Goal: Task Accomplishment & Management: Manage account settings

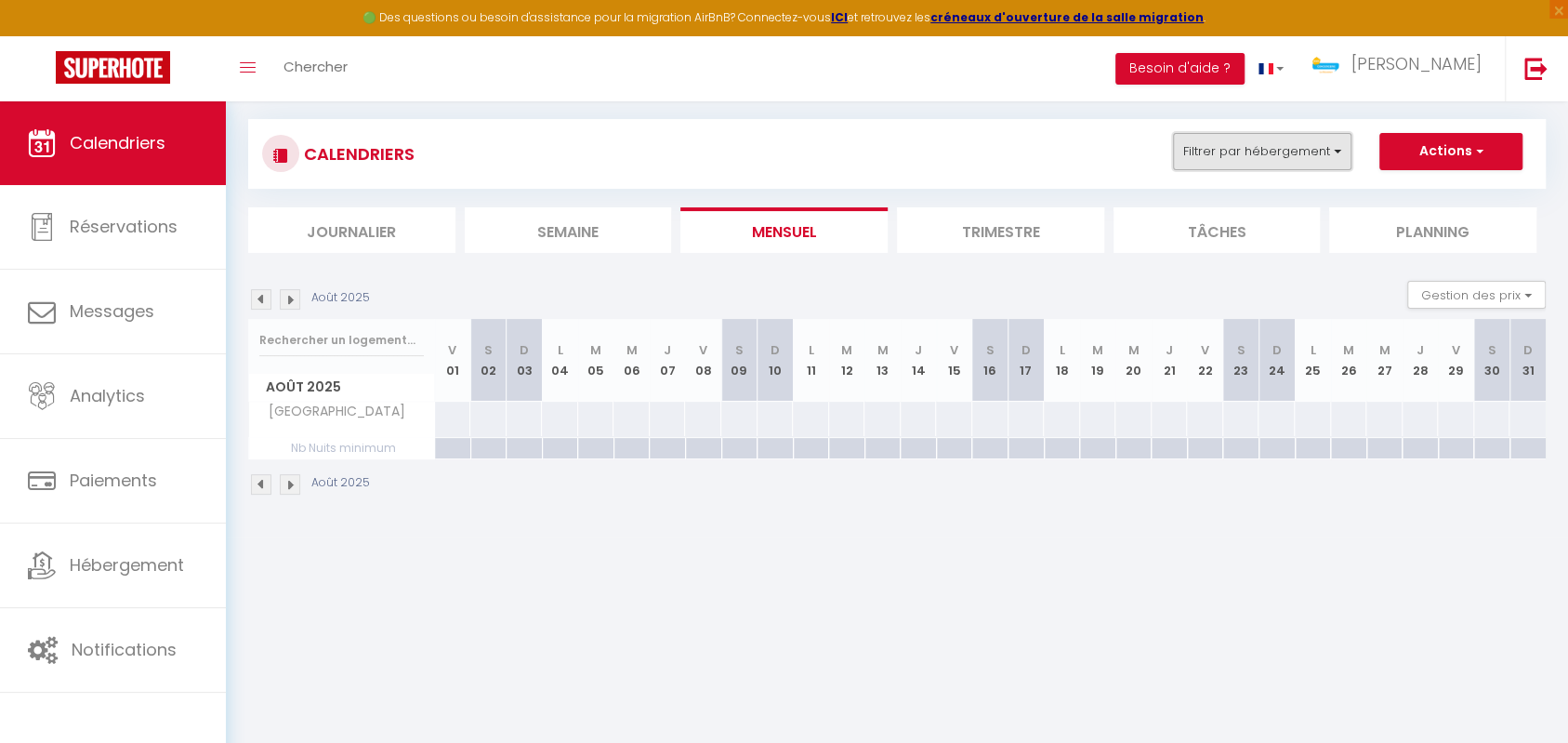
click at [1300, 133] on button "Filtrer par hébergement" at bounding box center [1261, 151] width 178 height 38
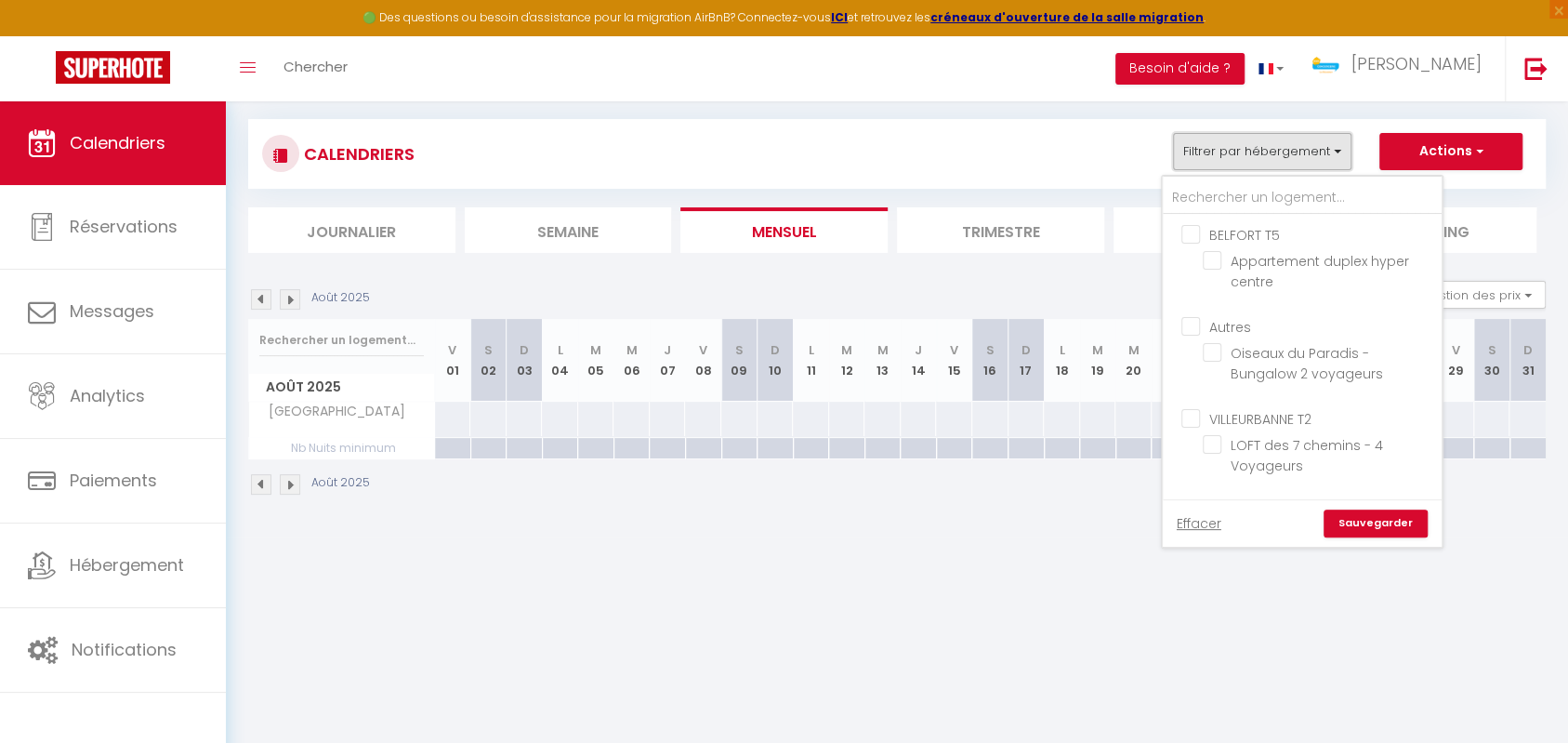
click at [1300, 133] on button "Filtrer par hébergement" at bounding box center [1261, 151] width 178 height 38
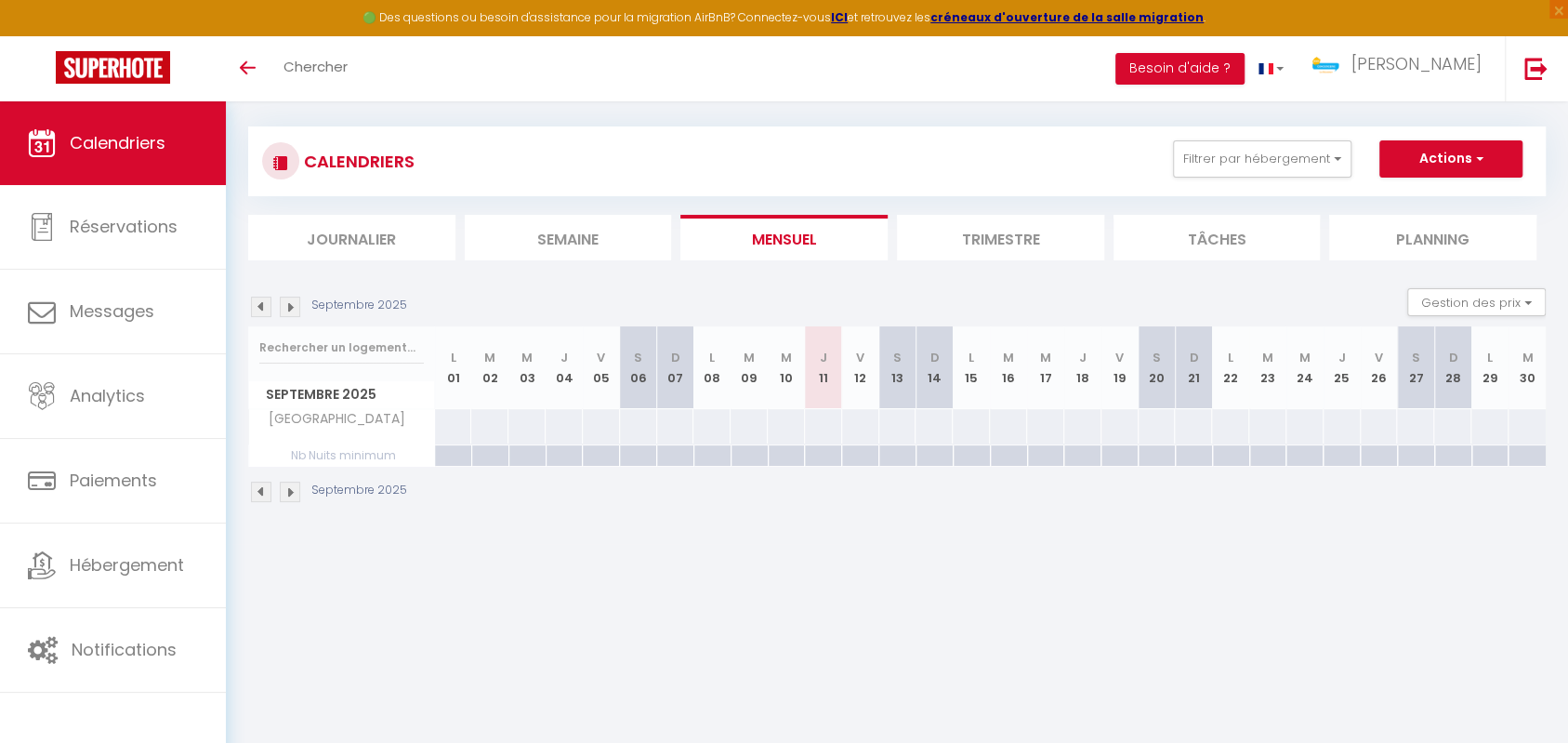
scroll to position [4, 0]
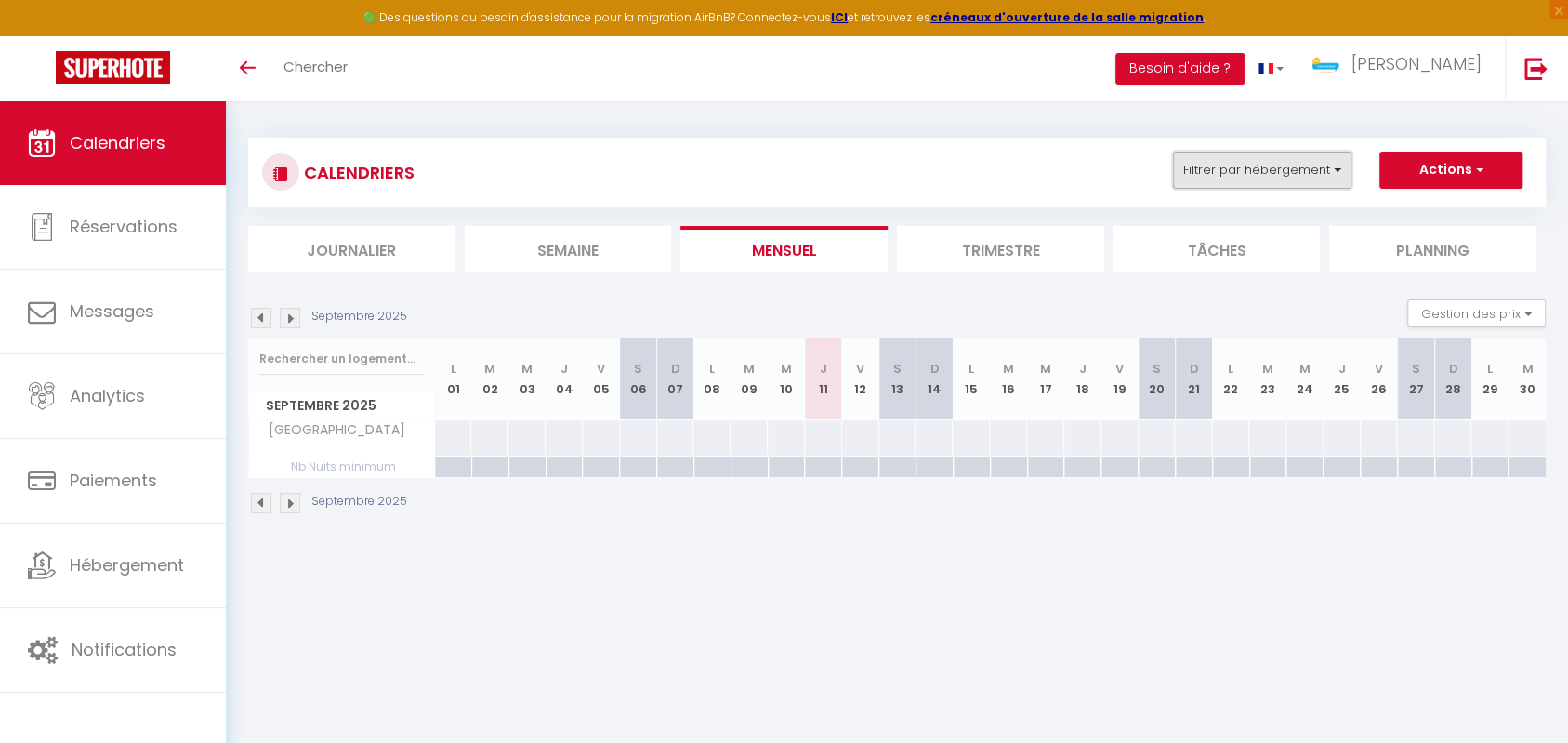
click at [1286, 183] on button "Filtrer par hébergement" at bounding box center [1261, 169] width 178 height 38
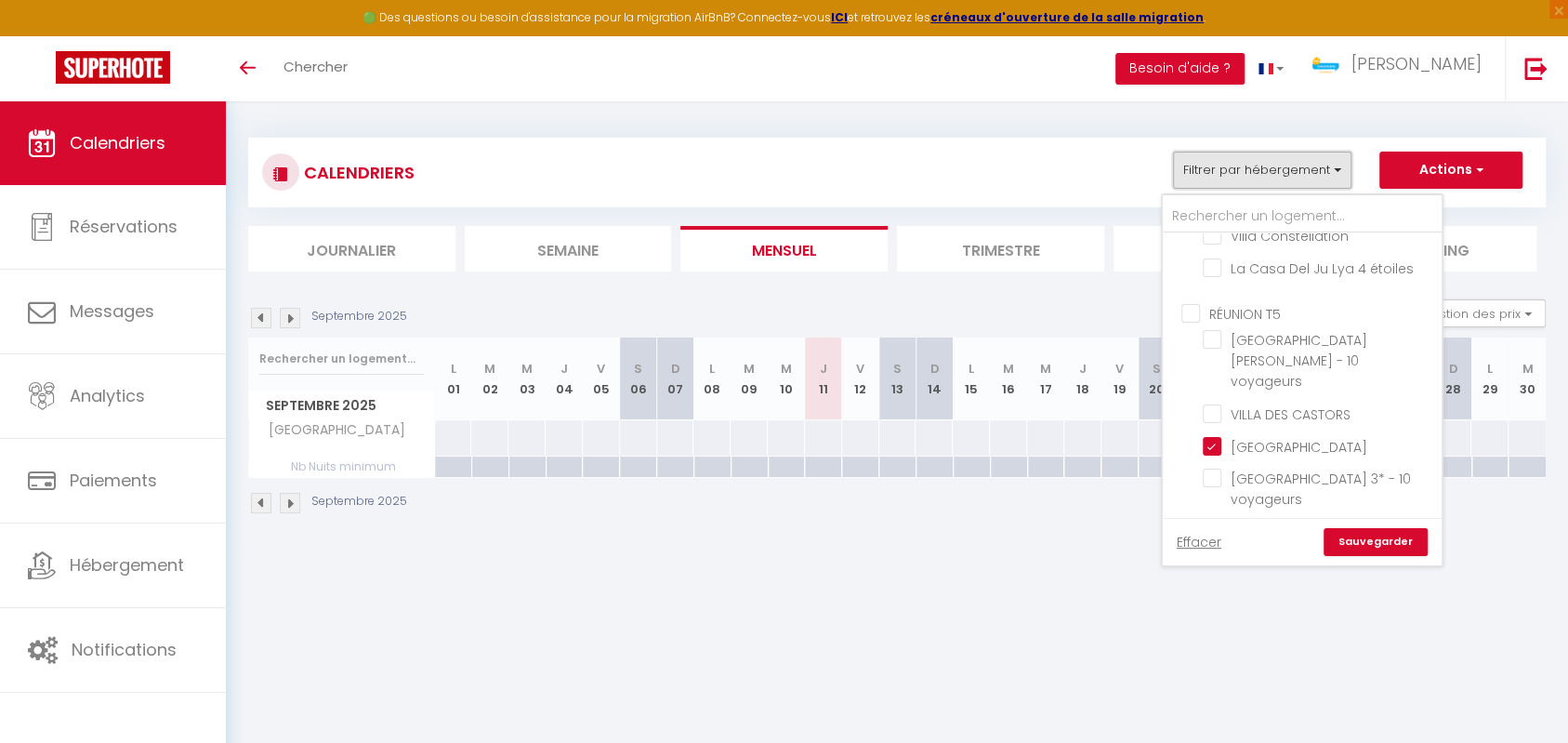
scroll to position [1335, 0]
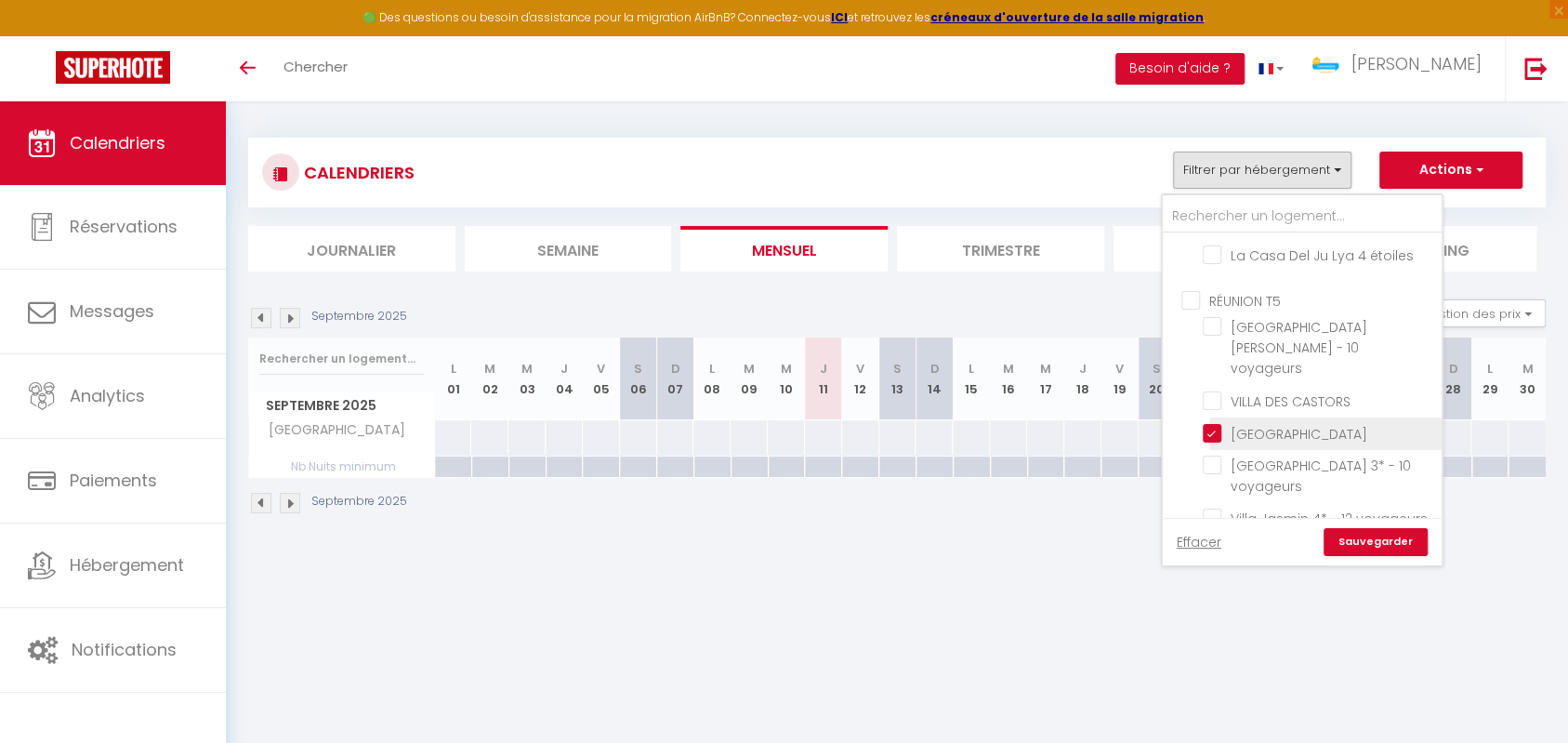
click at [1208, 423] on input "[GEOGRAPHIC_DATA]" at bounding box center [1319, 432] width 233 height 18
checkbox input "false"
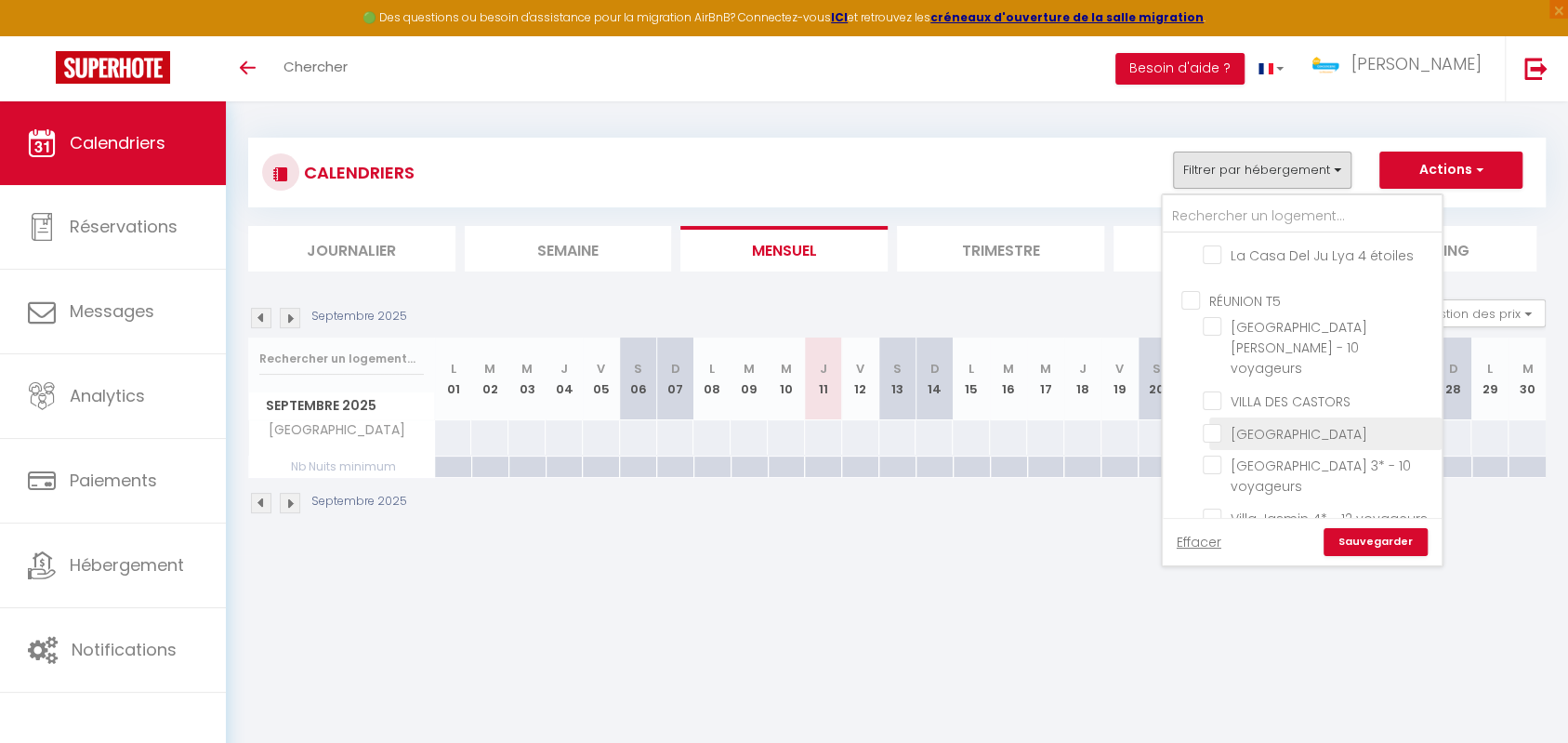
checkbox input "false"
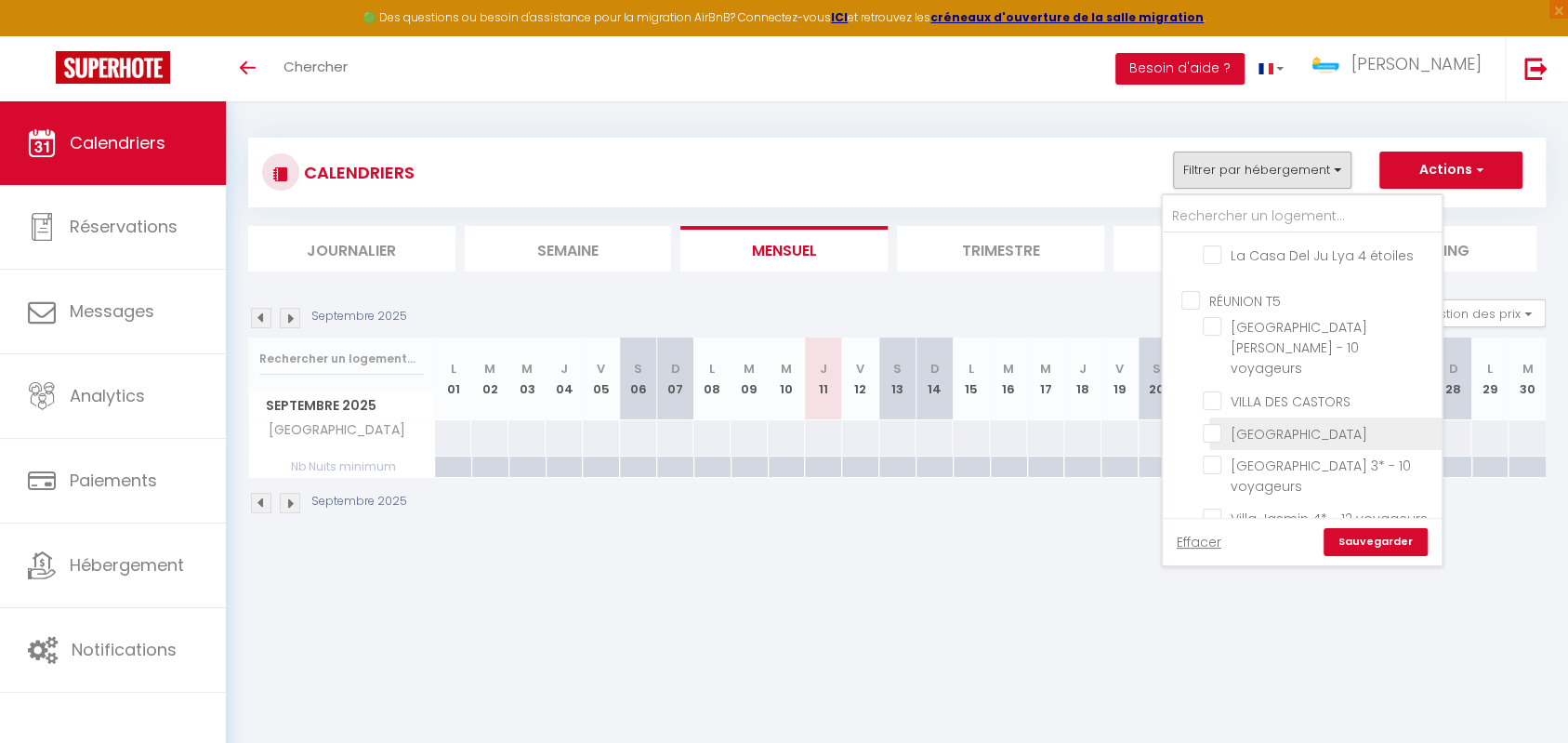
checkbox input "false"
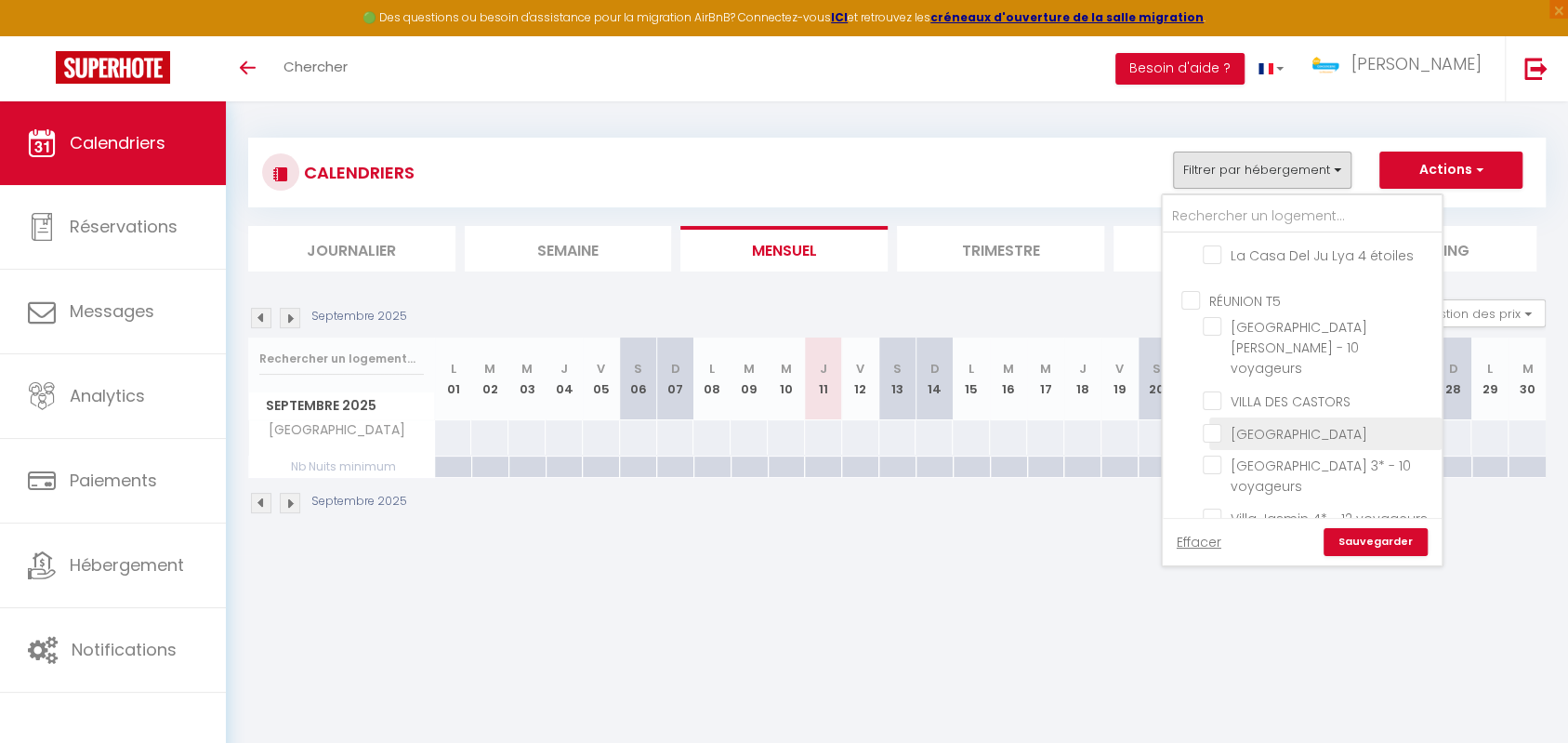
checkbox input "false"
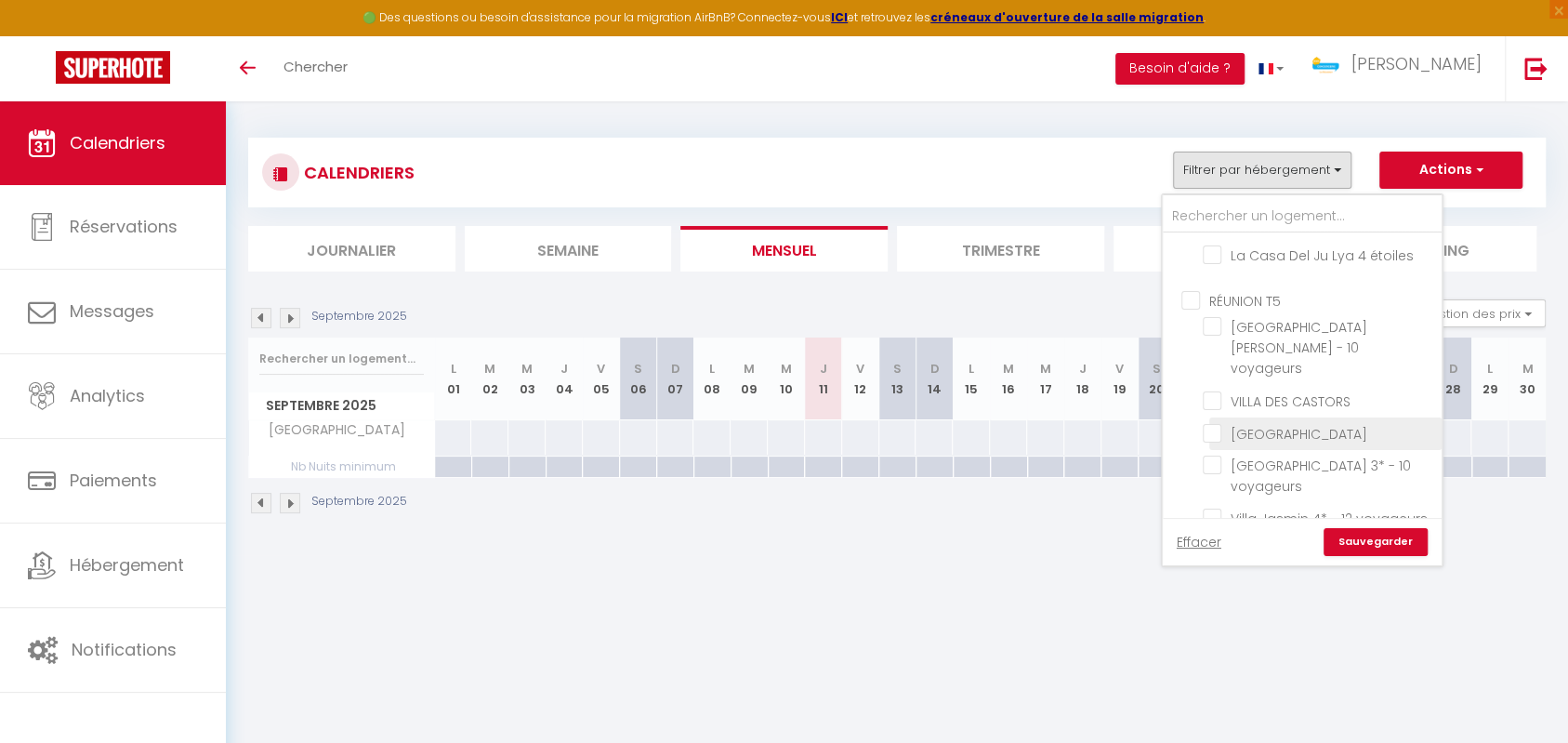
checkbox input "false"
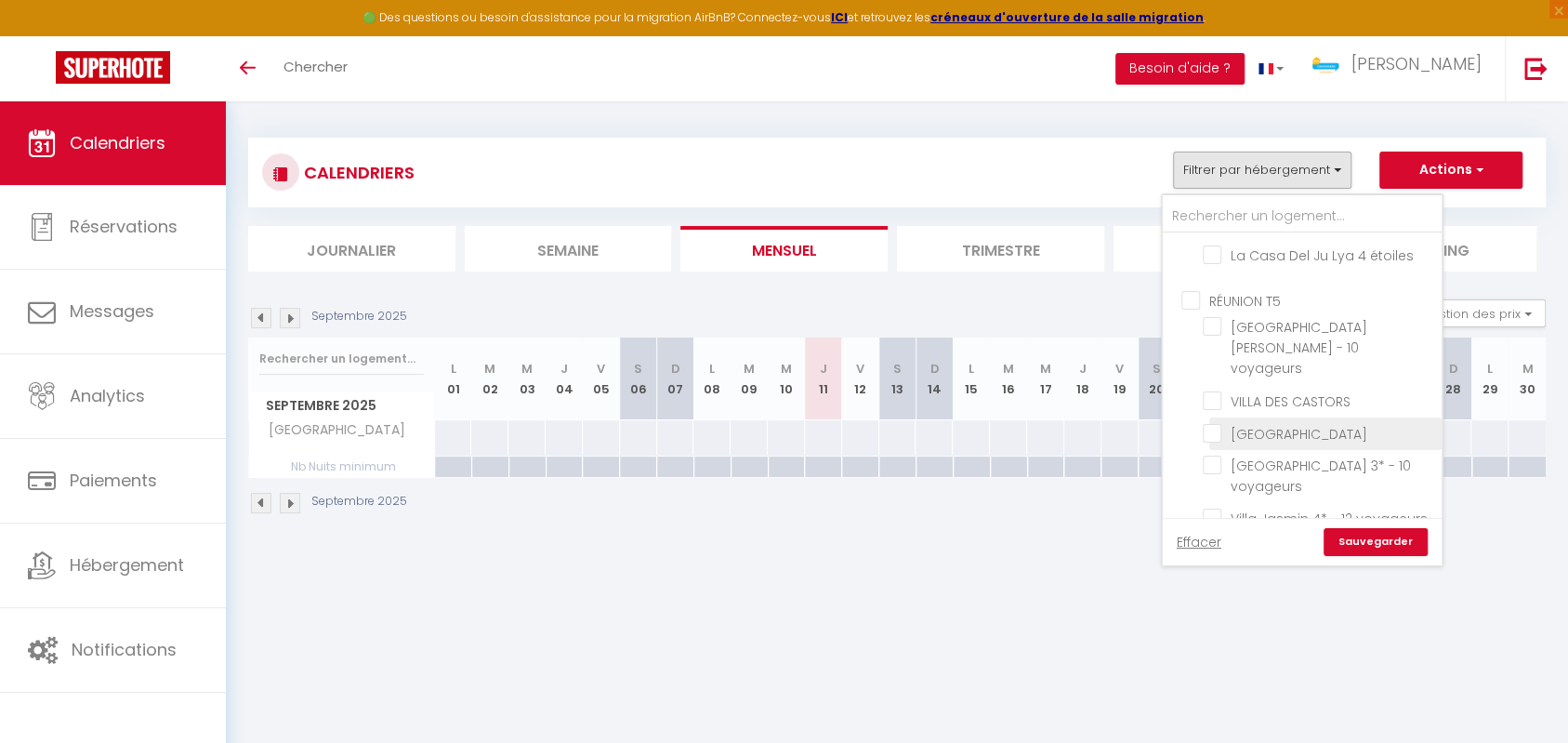
checkbox input "false"
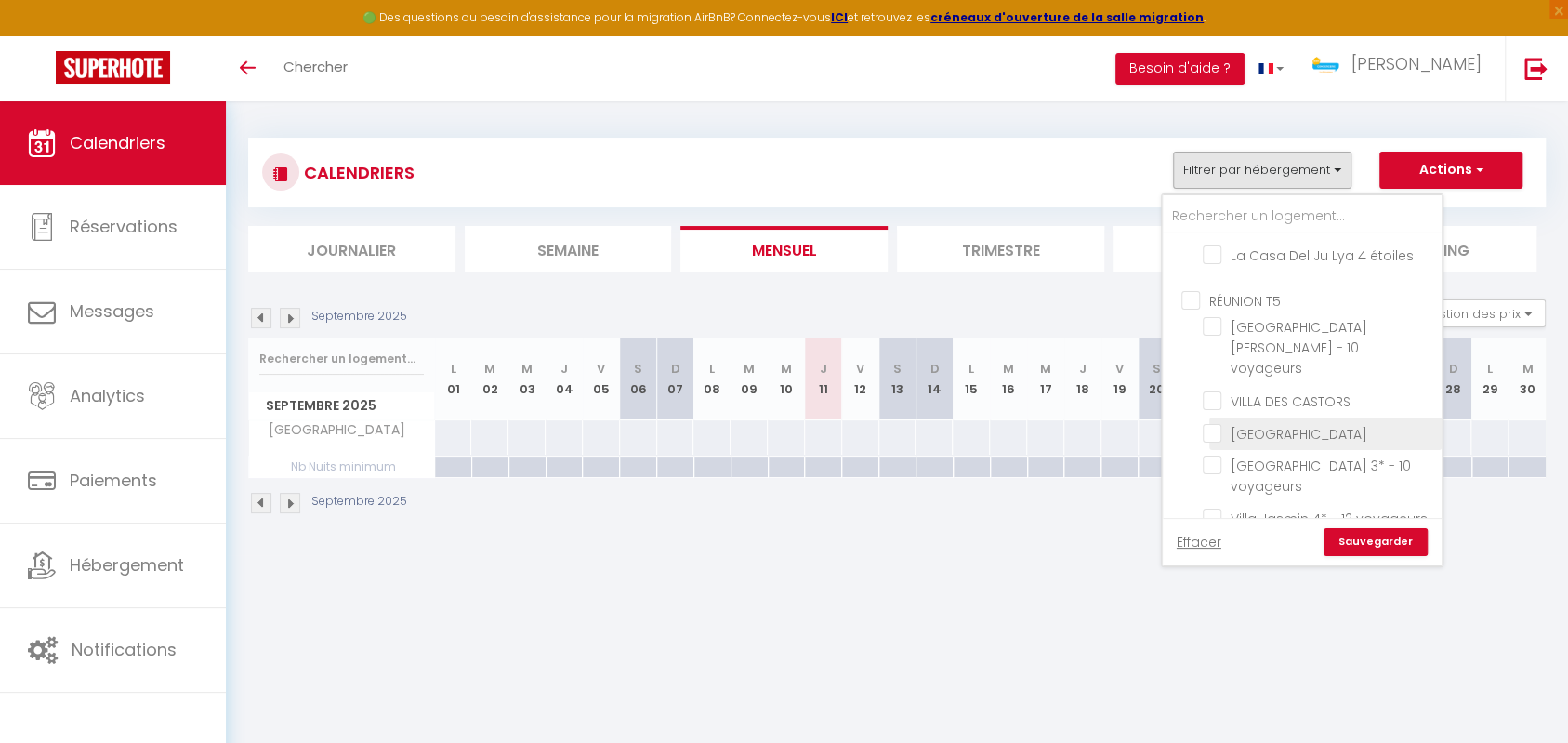
checkbox input "false"
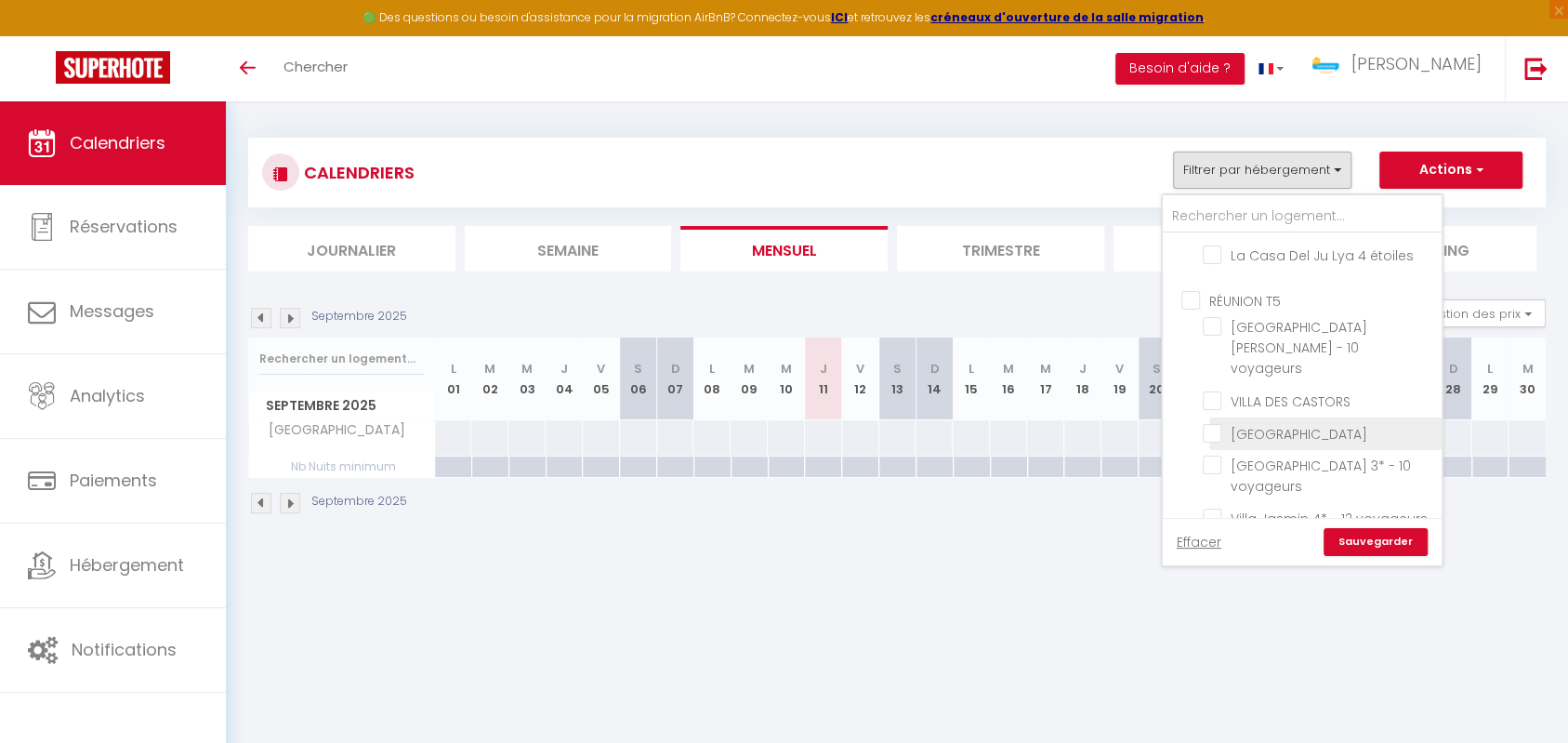
checkbox input "false"
click at [1206, 507] on input "Villa Jasmin 4* - 12 voyageurs" at bounding box center [1319, 516] width 233 height 18
checkbox input "true"
checkbox input "false"
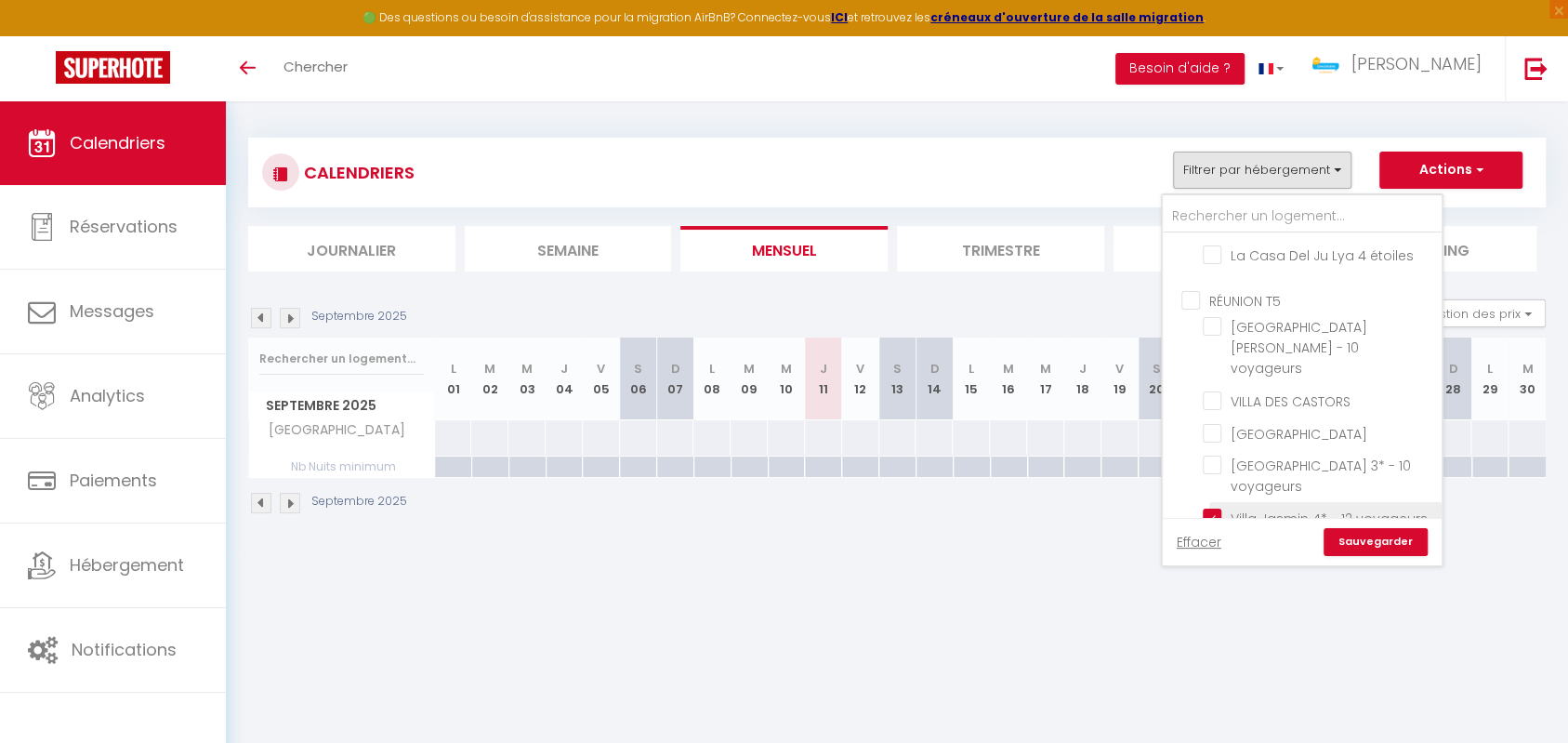
checkbox input "false"
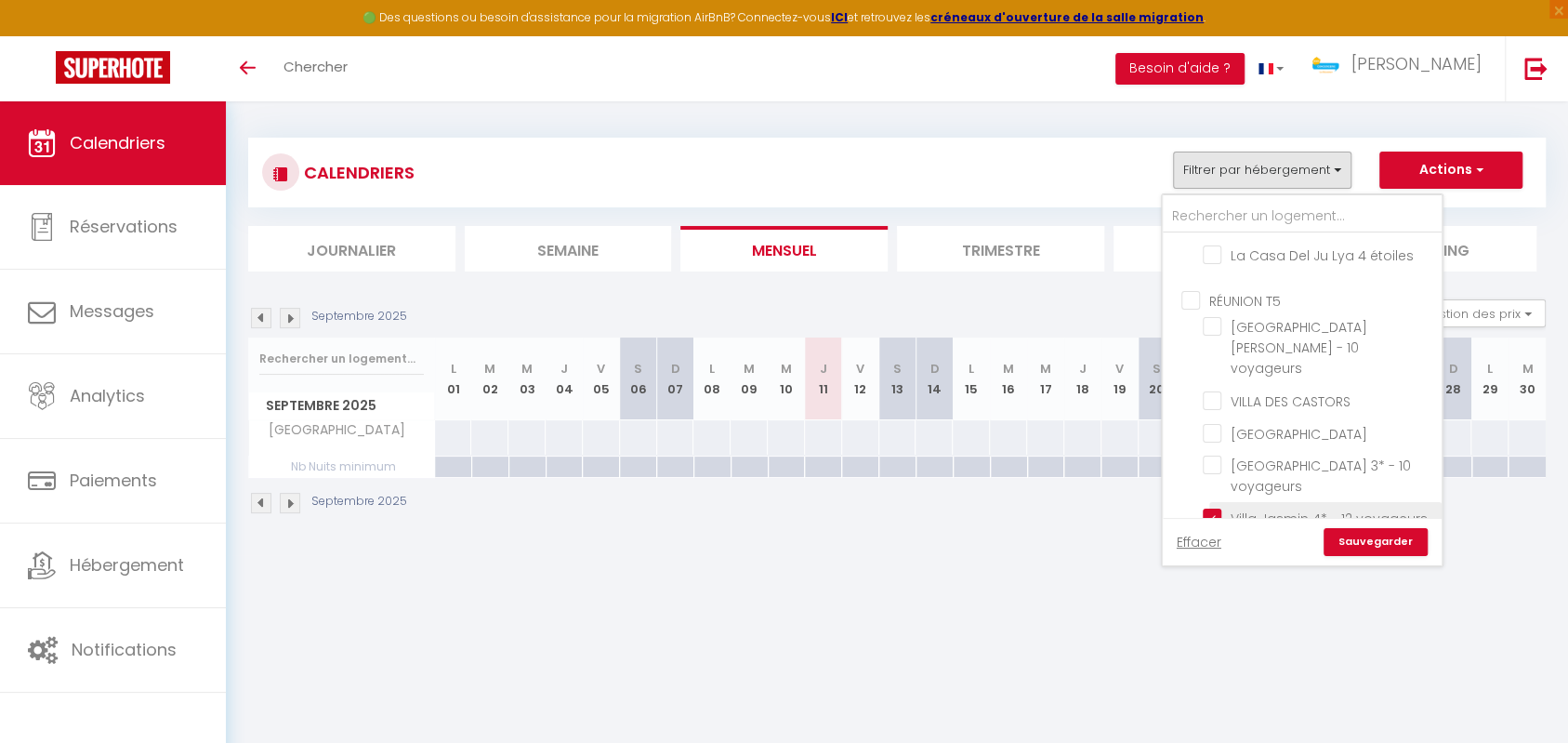
checkbox input "false"
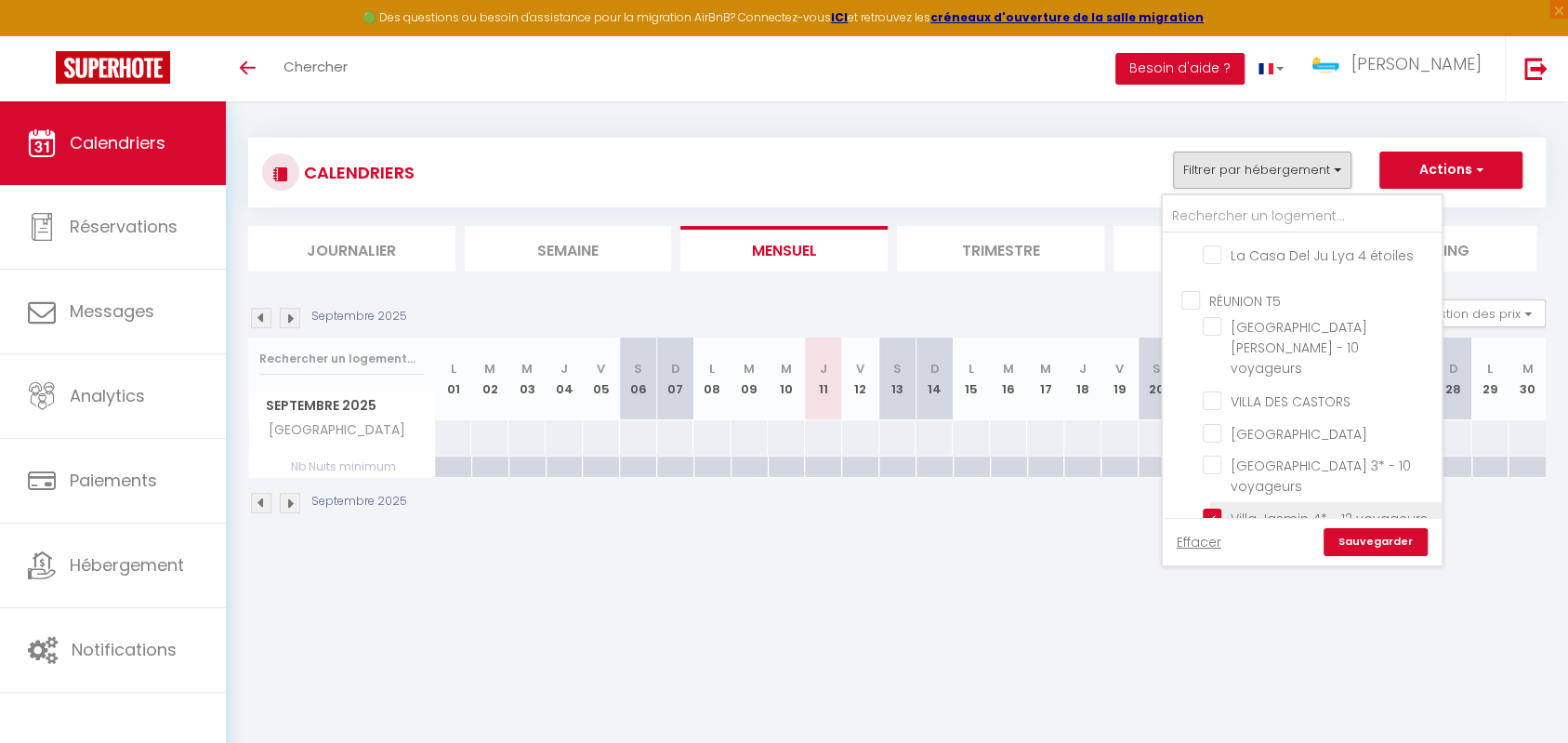
checkbox input "false"
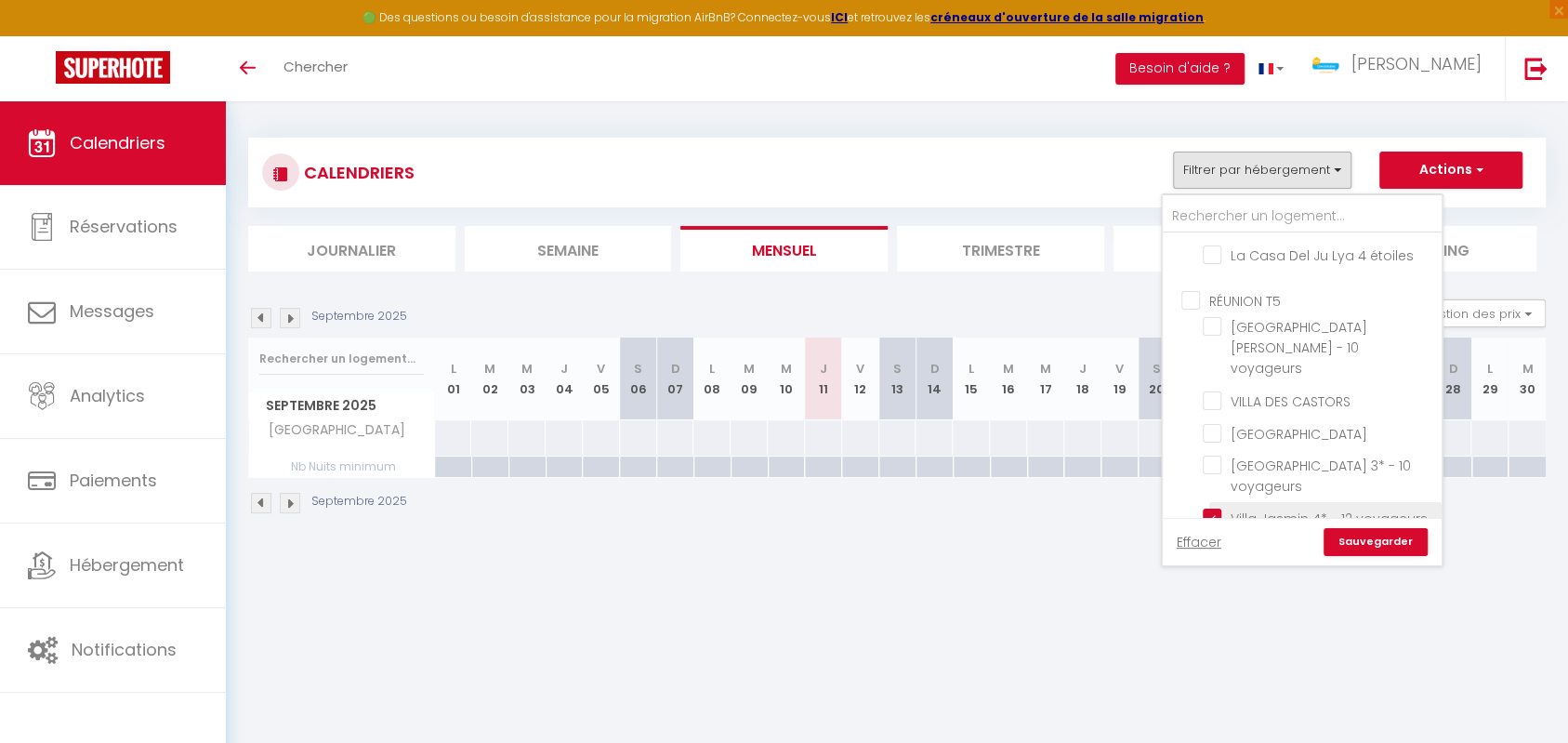
checkbox input "false"
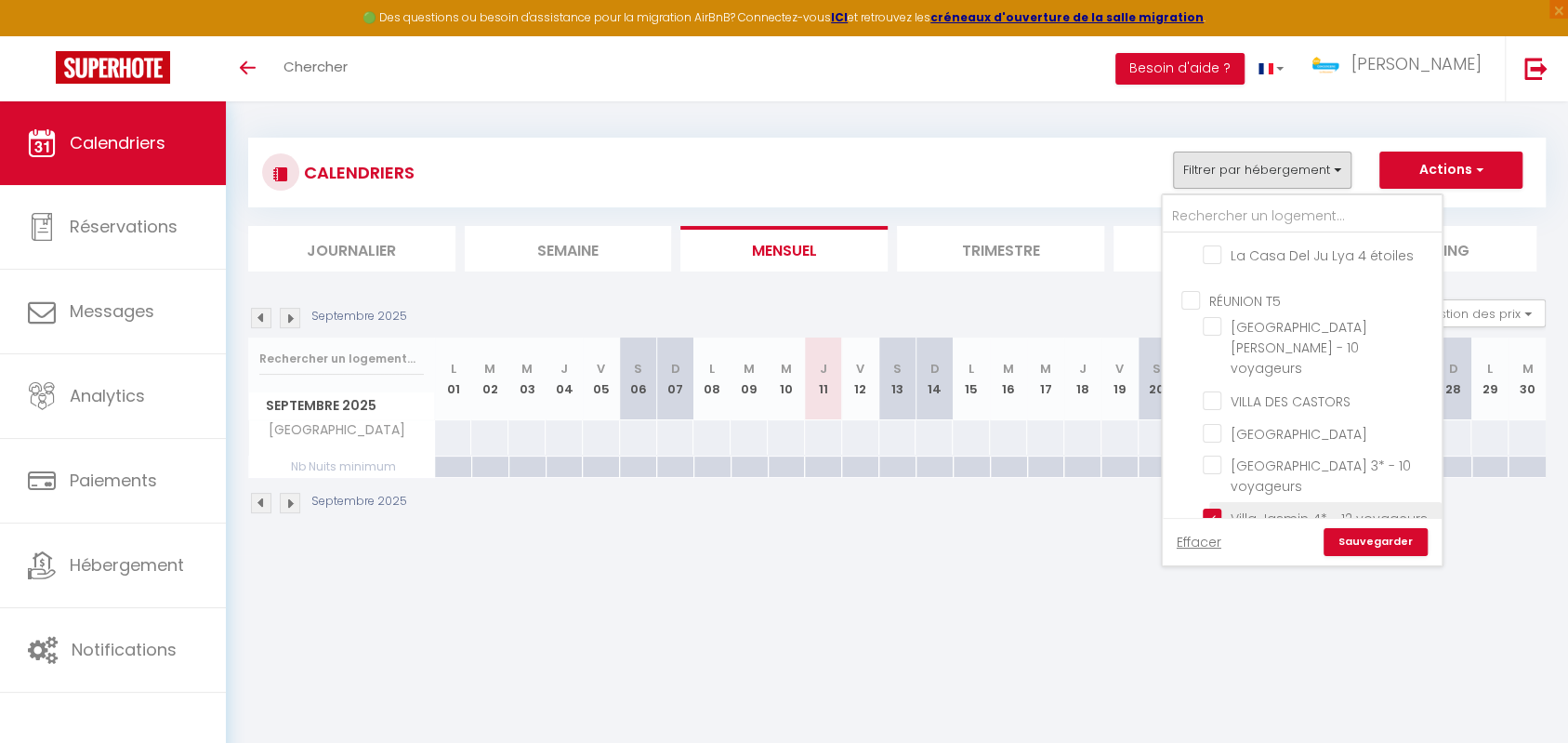
checkbox input "false"
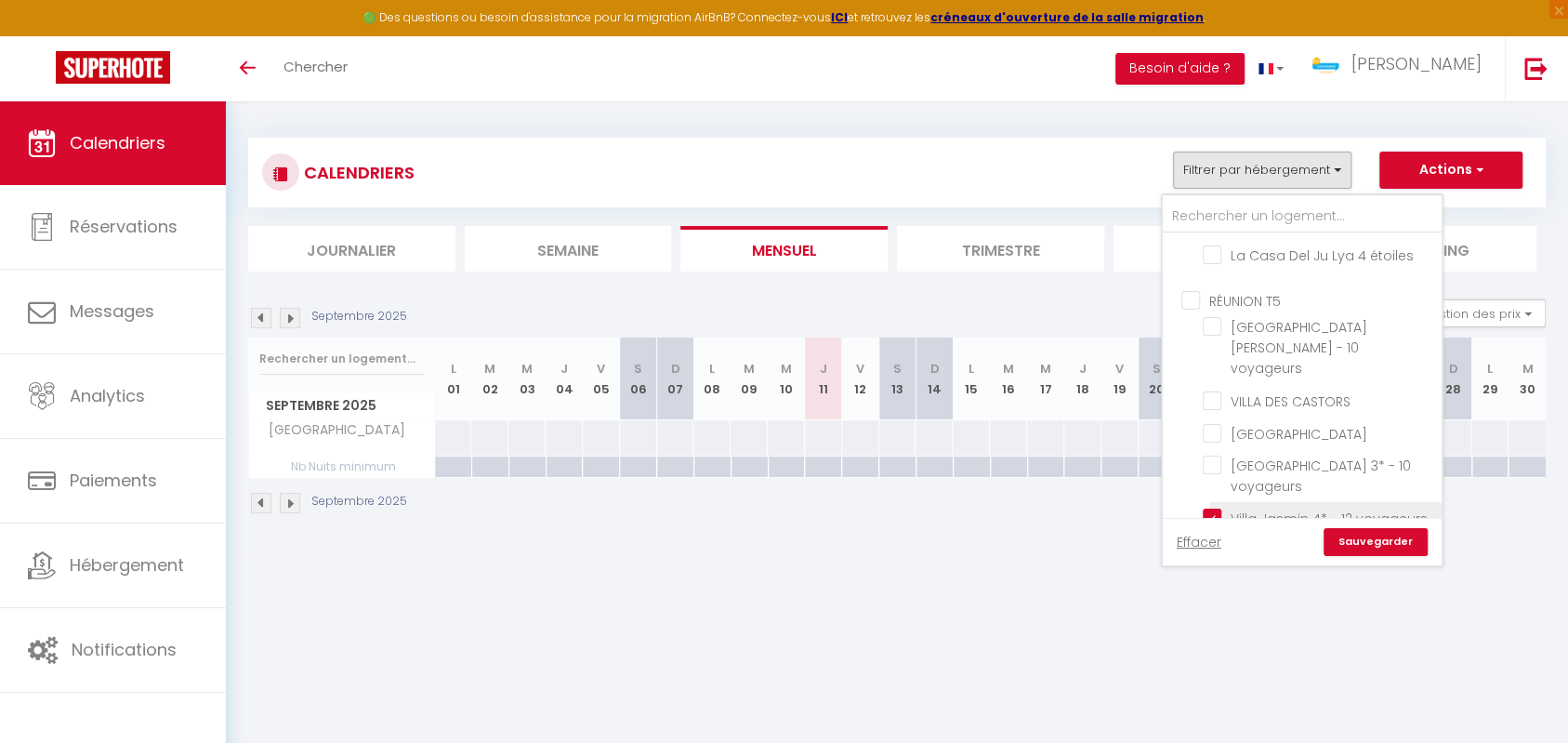
checkbox input "false"
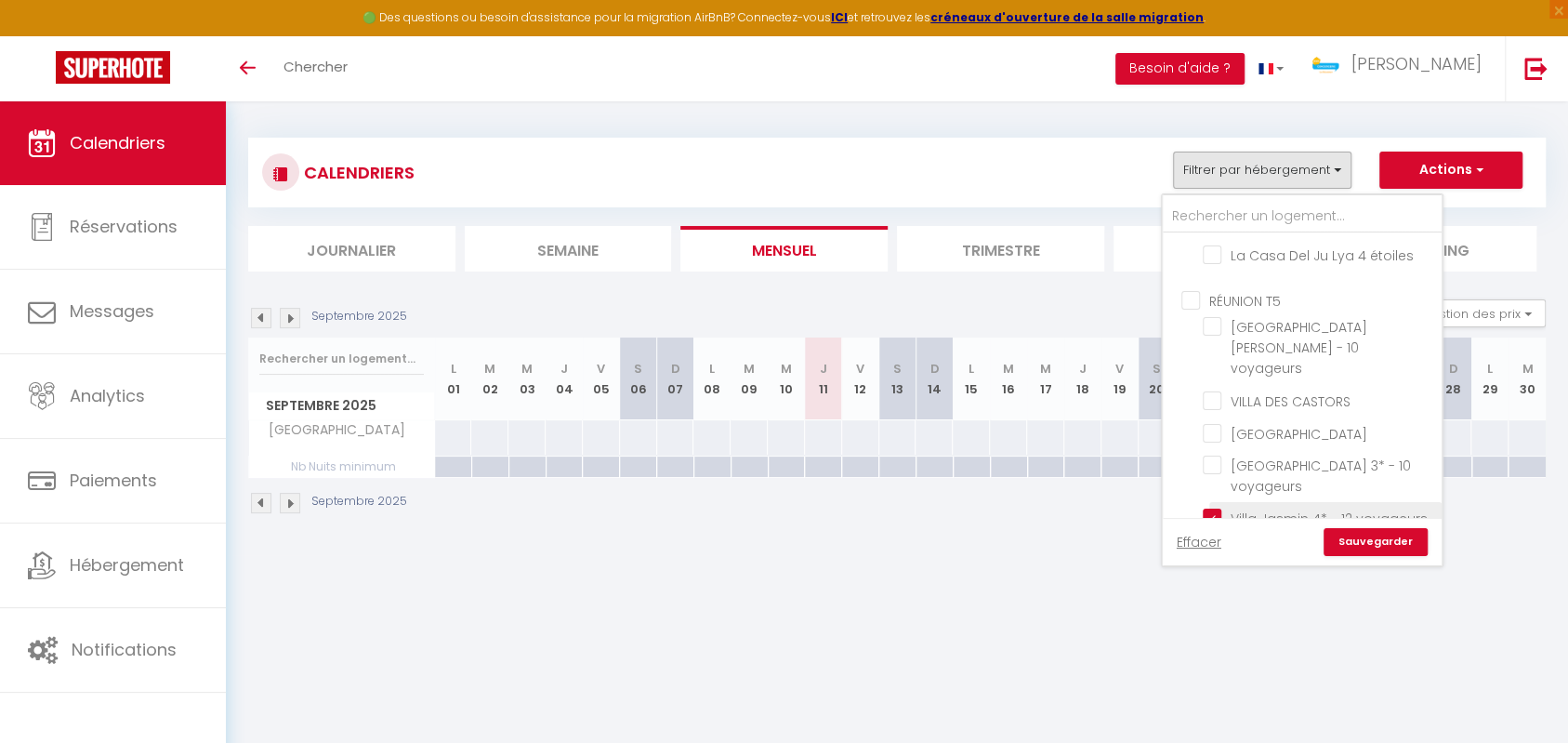
checkbox input "false"
click at [1208, 455] on input "[GEOGRAPHIC_DATA] 3* - 10 voyageurs" at bounding box center [1319, 464] width 233 height 18
checkbox input "true"
checkbox input "false"
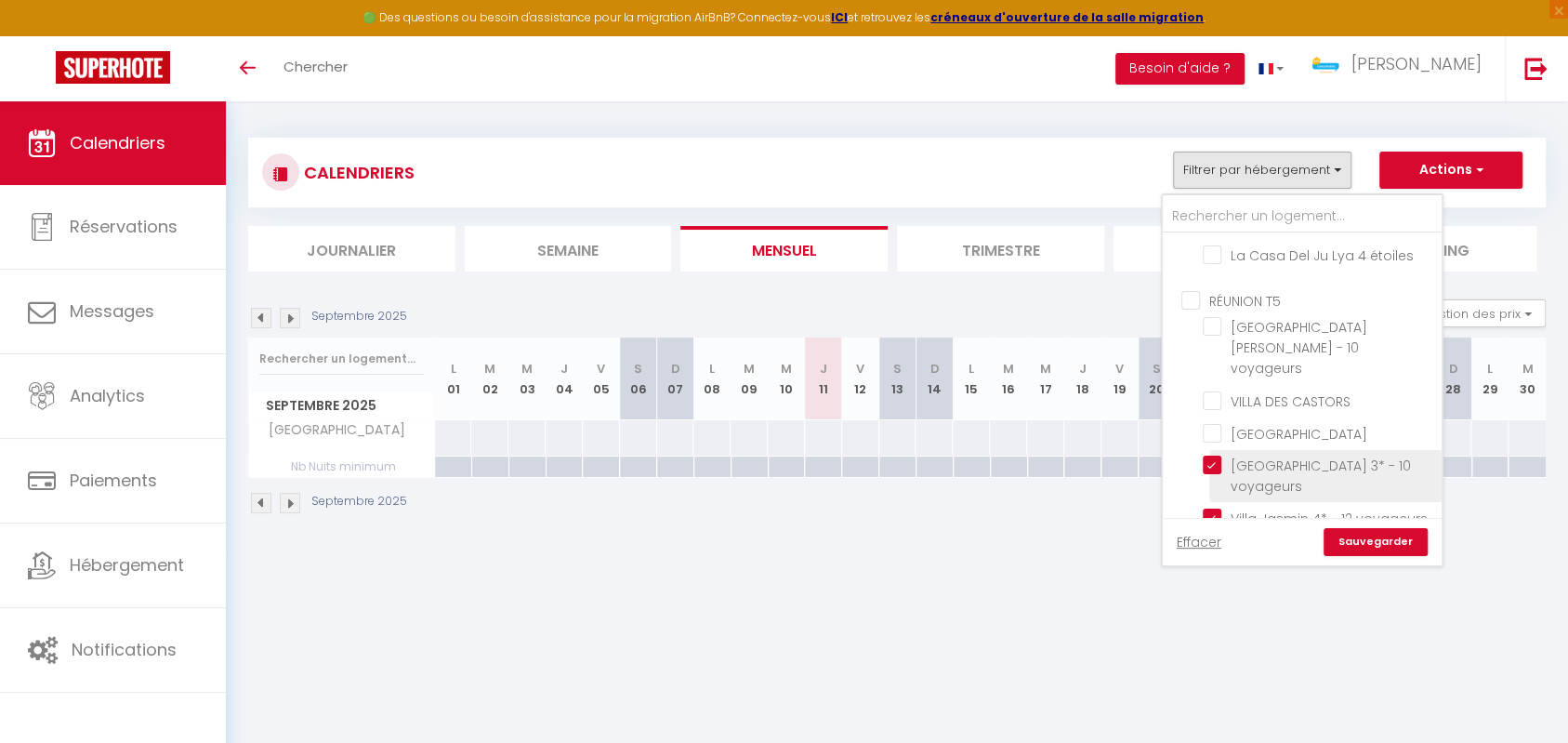
checkbox input "false"
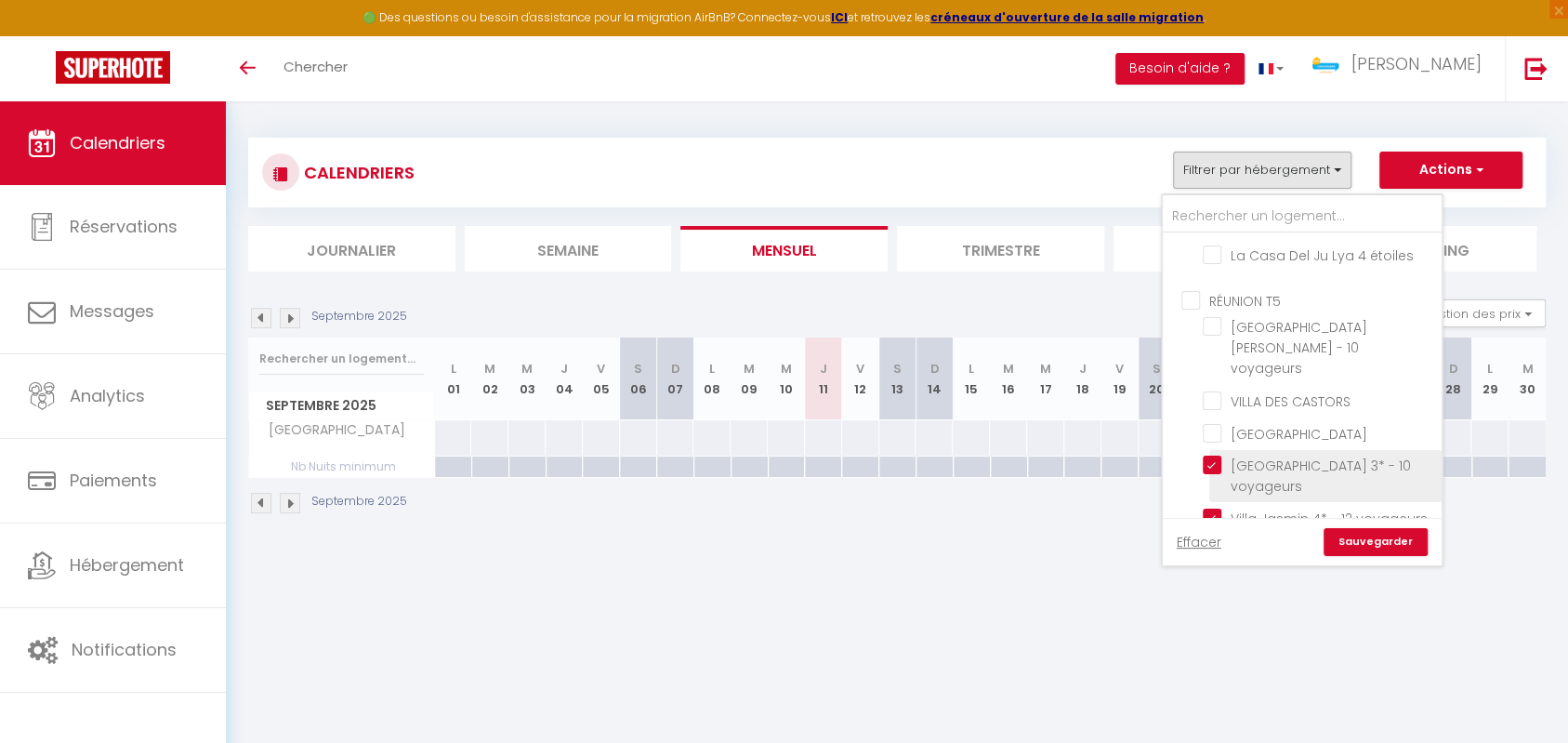
checkbox input "false"
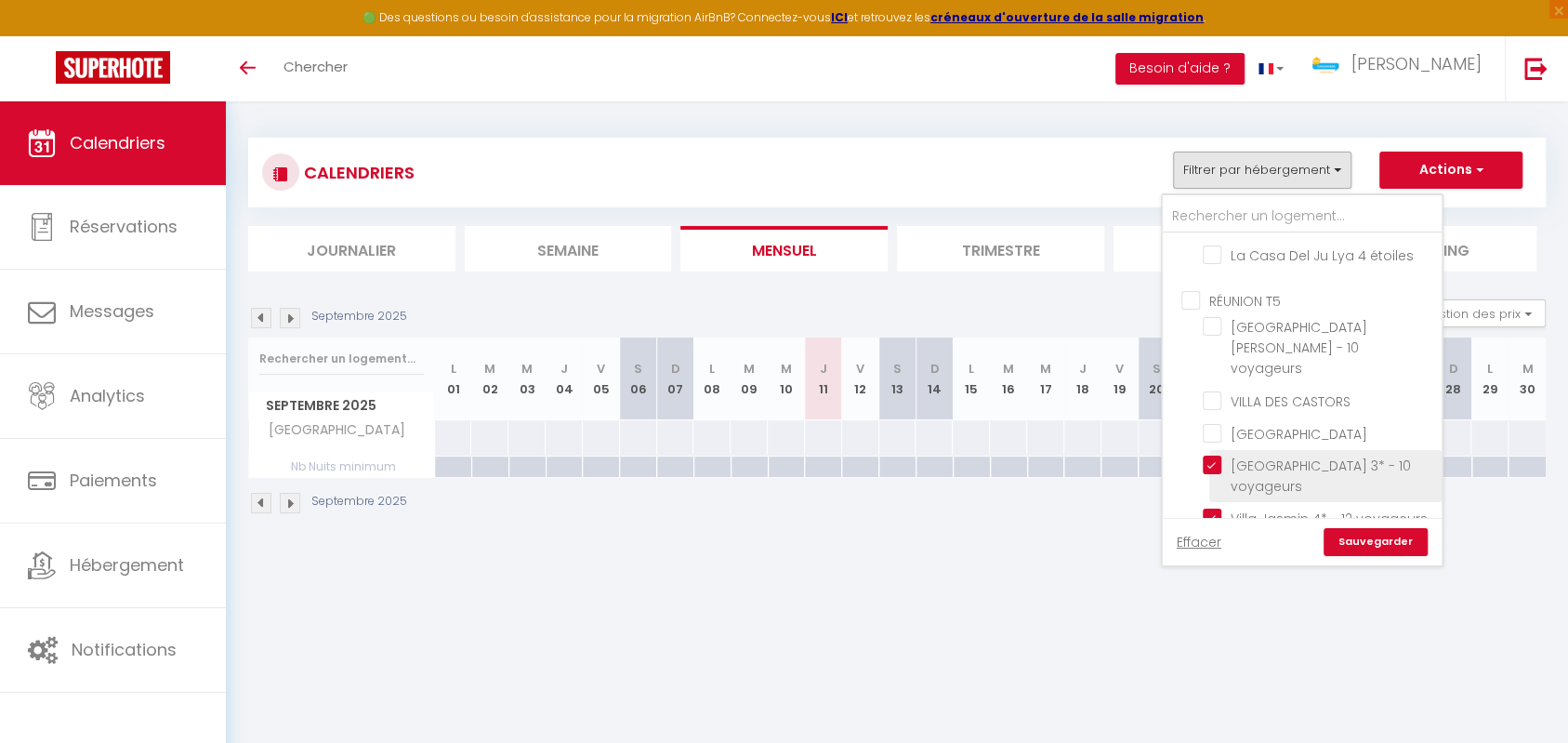
checkbox input "false"
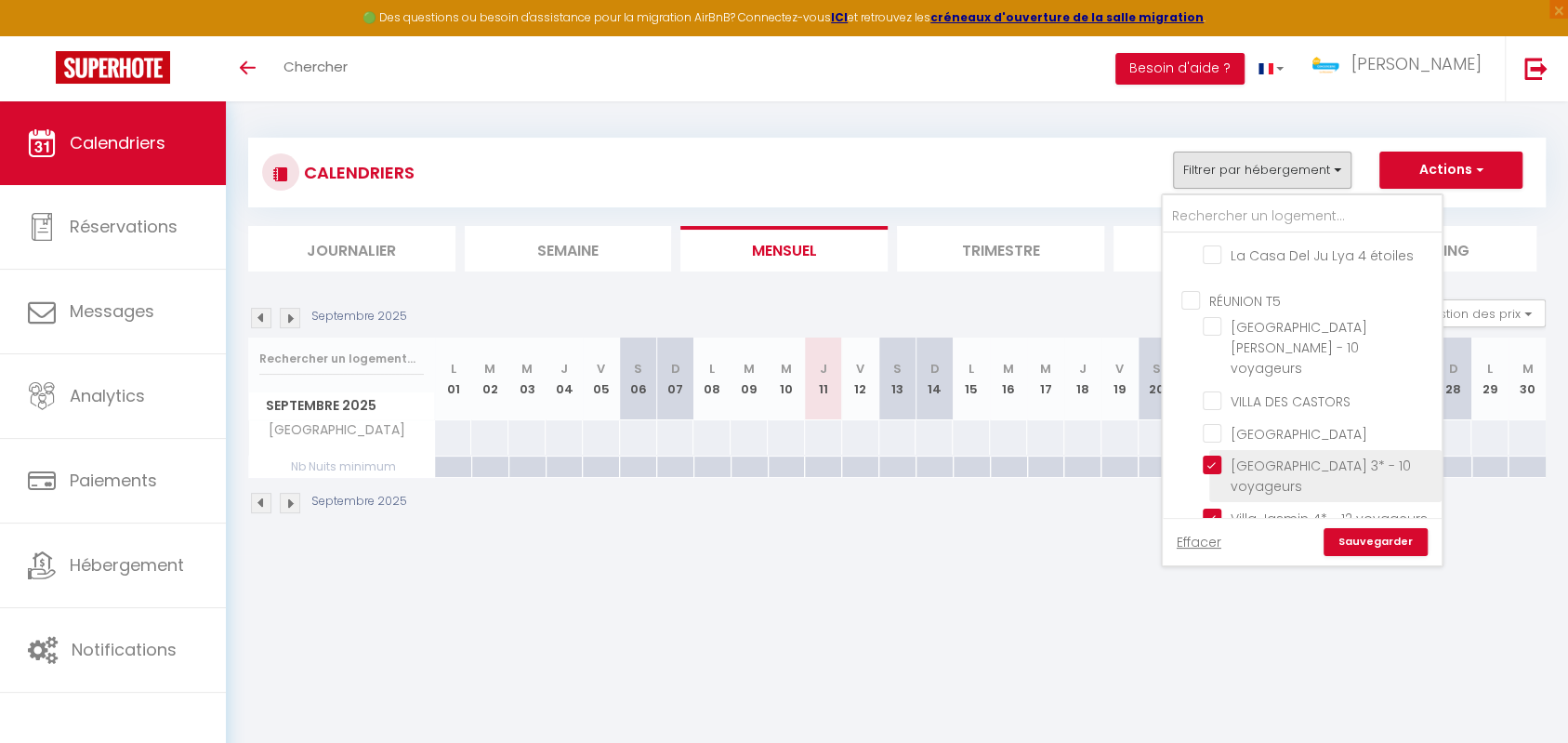
checkbox input "false"
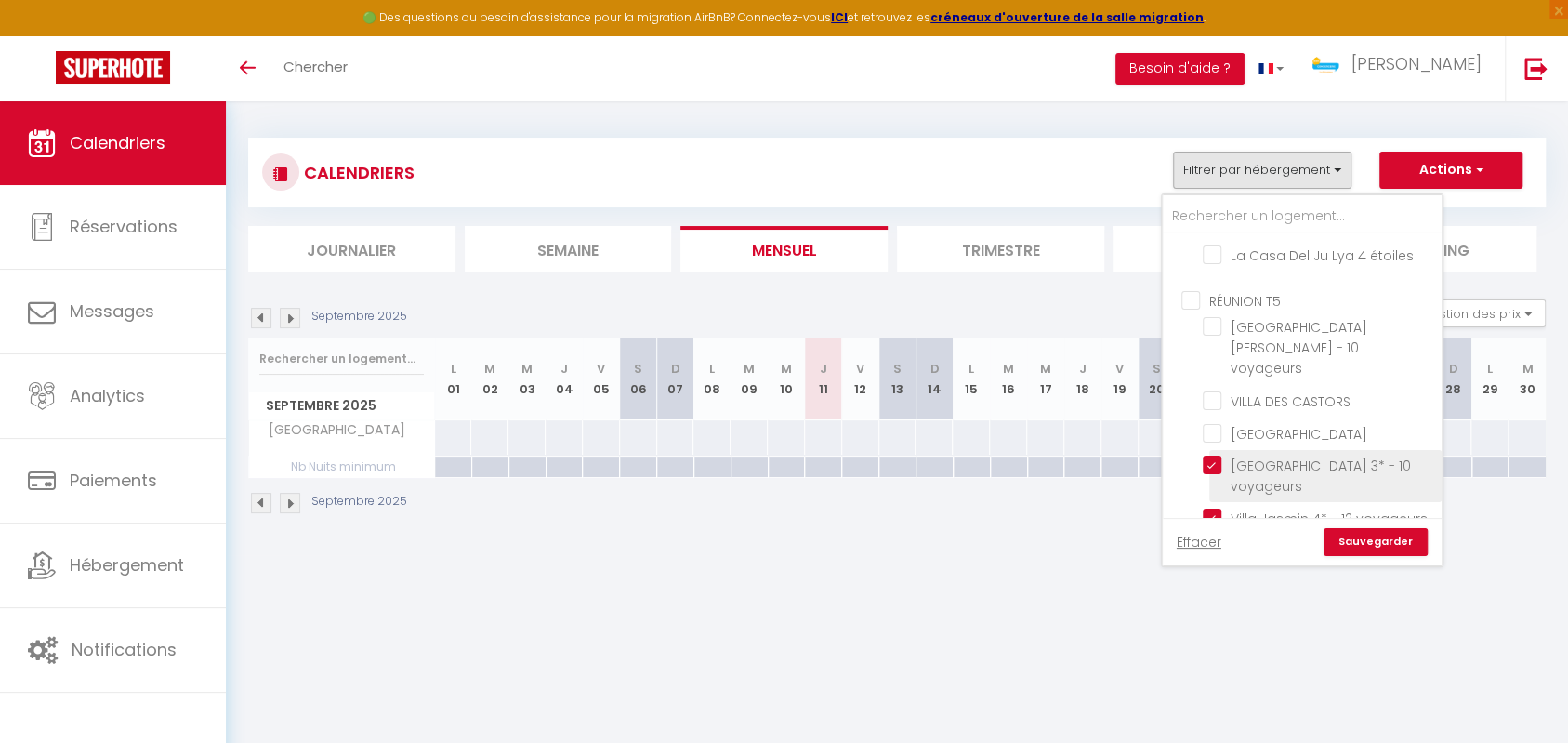
checkbox input "false"
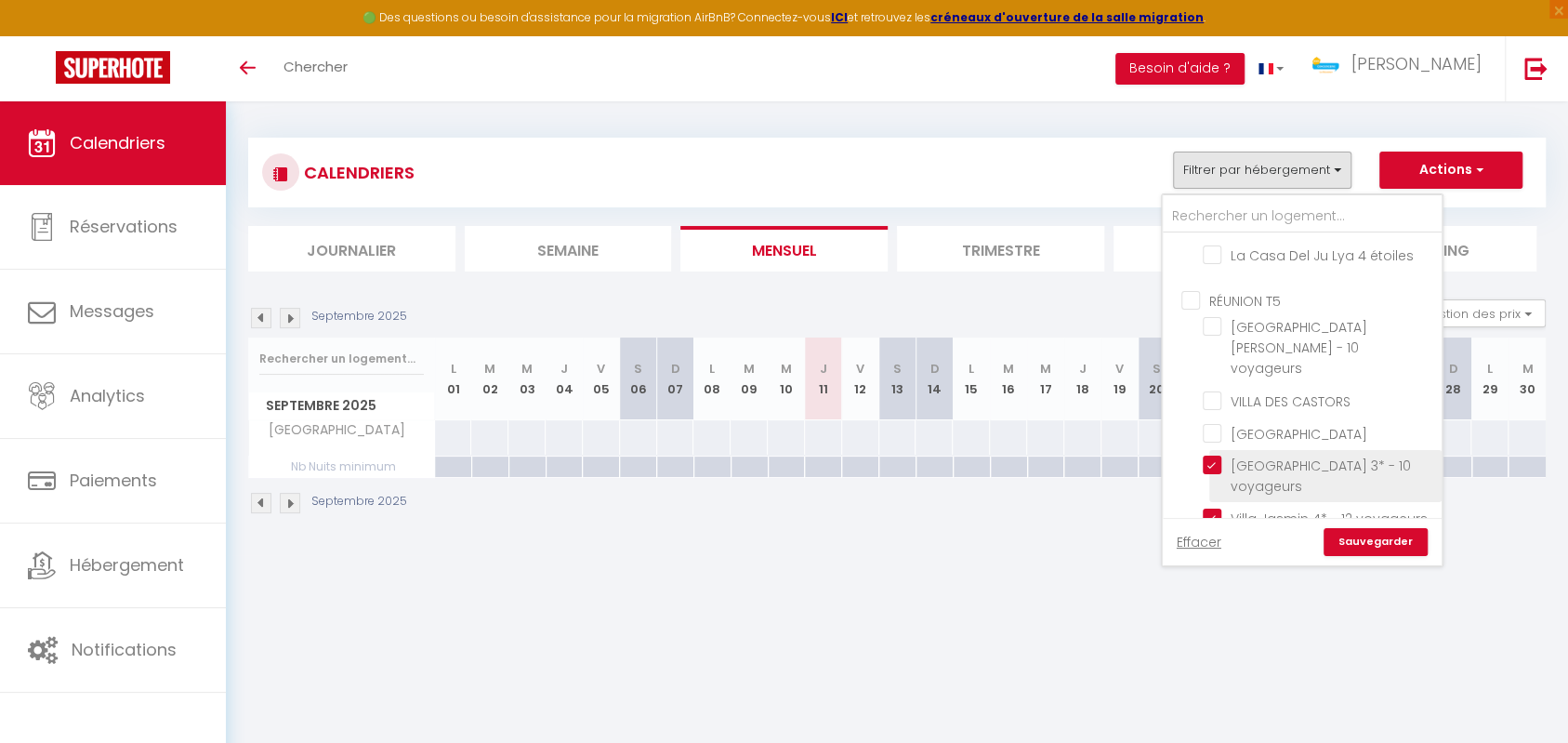
checkbox input "false"
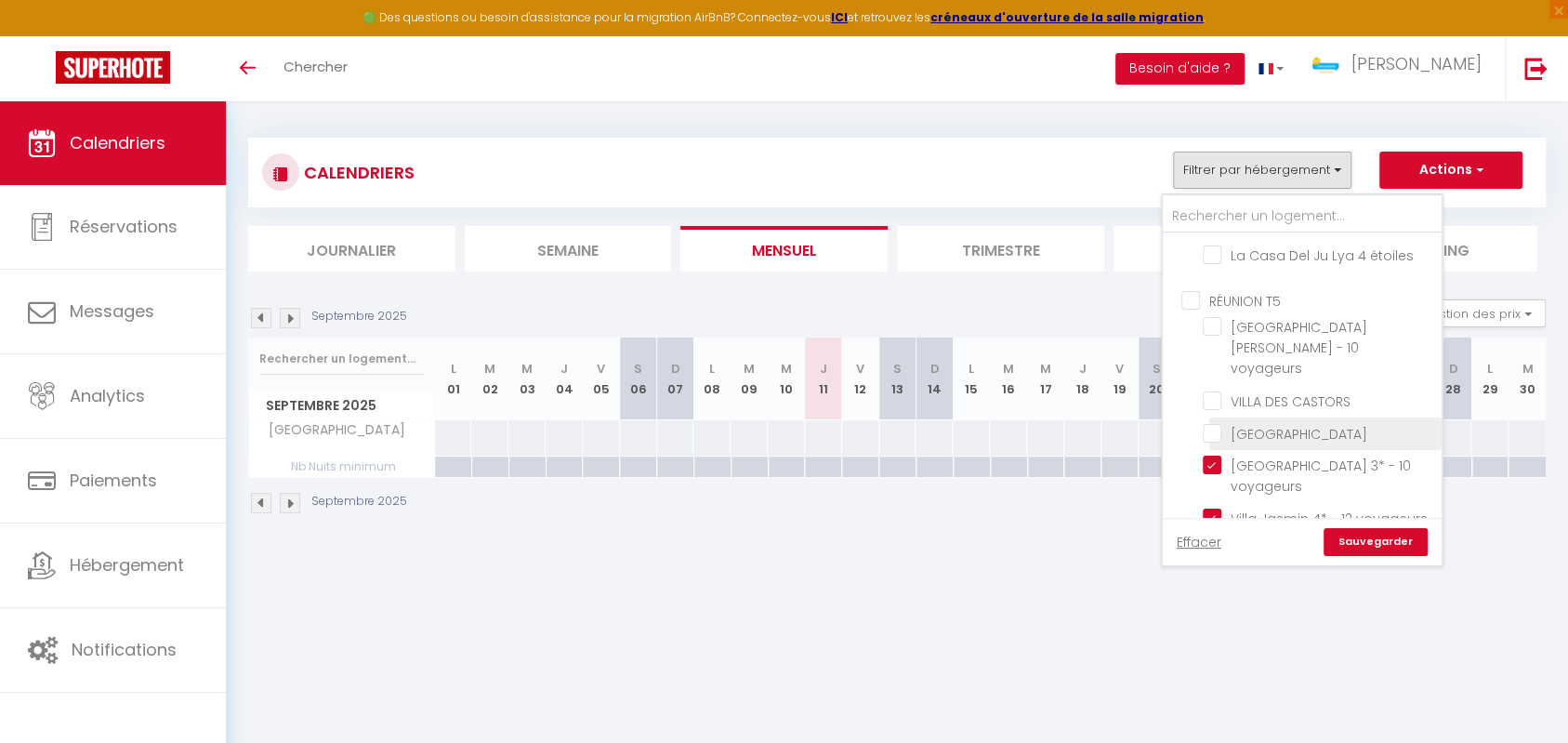
click at [1215, 423] on input "[GEOGRAPHIC_DATA]" at bounding box center [1319, 432] width 233 height 18
checkbox input "true"
click at [1218, 535] on li "Villa Jasmin 4* & Bungalow - 16 voyageurs" at bounding box center [1326, 561] width 233 height 52
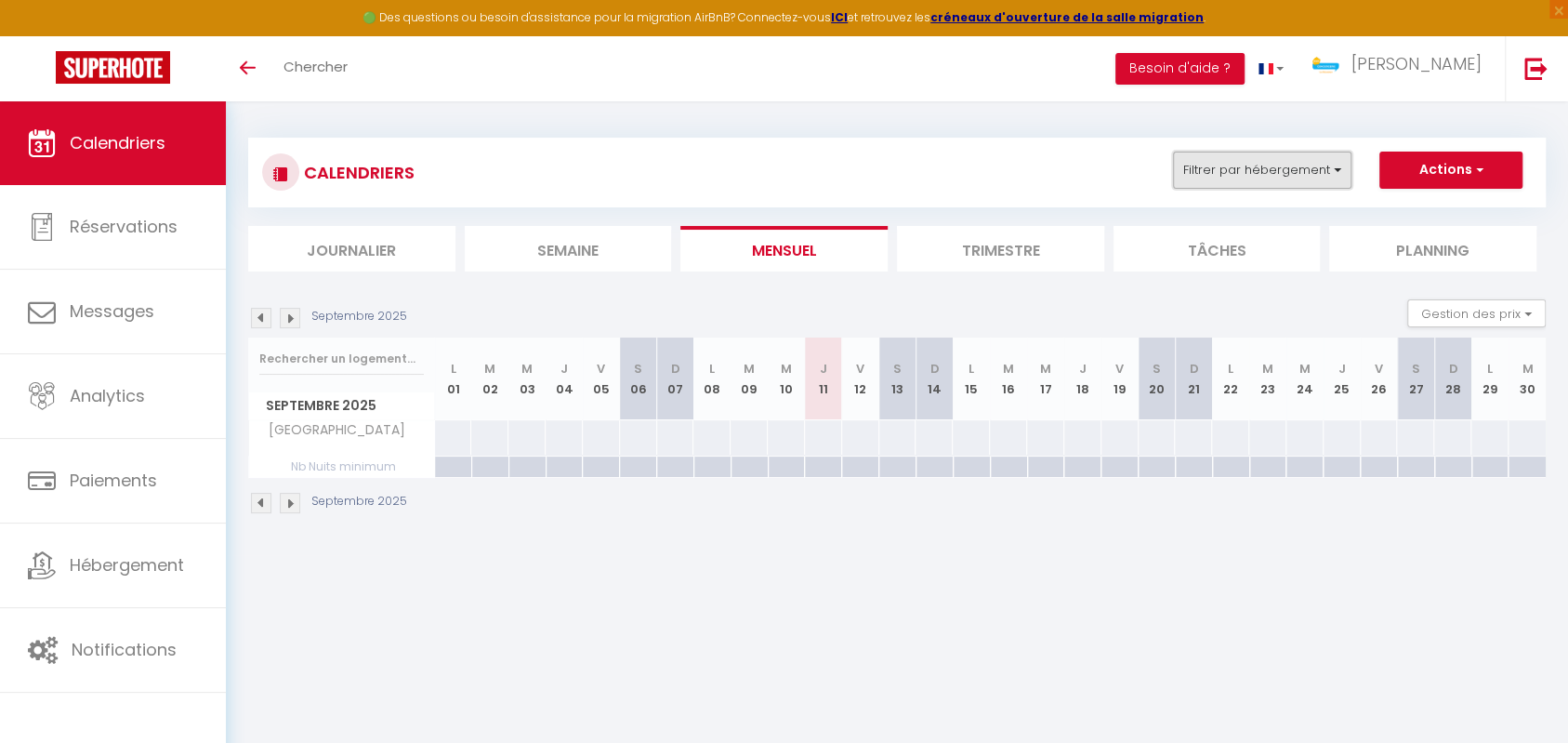
click at [1277, 188] on button "Filtrer par hébergement" at bounding box center [1261, 169] width 178 height 38
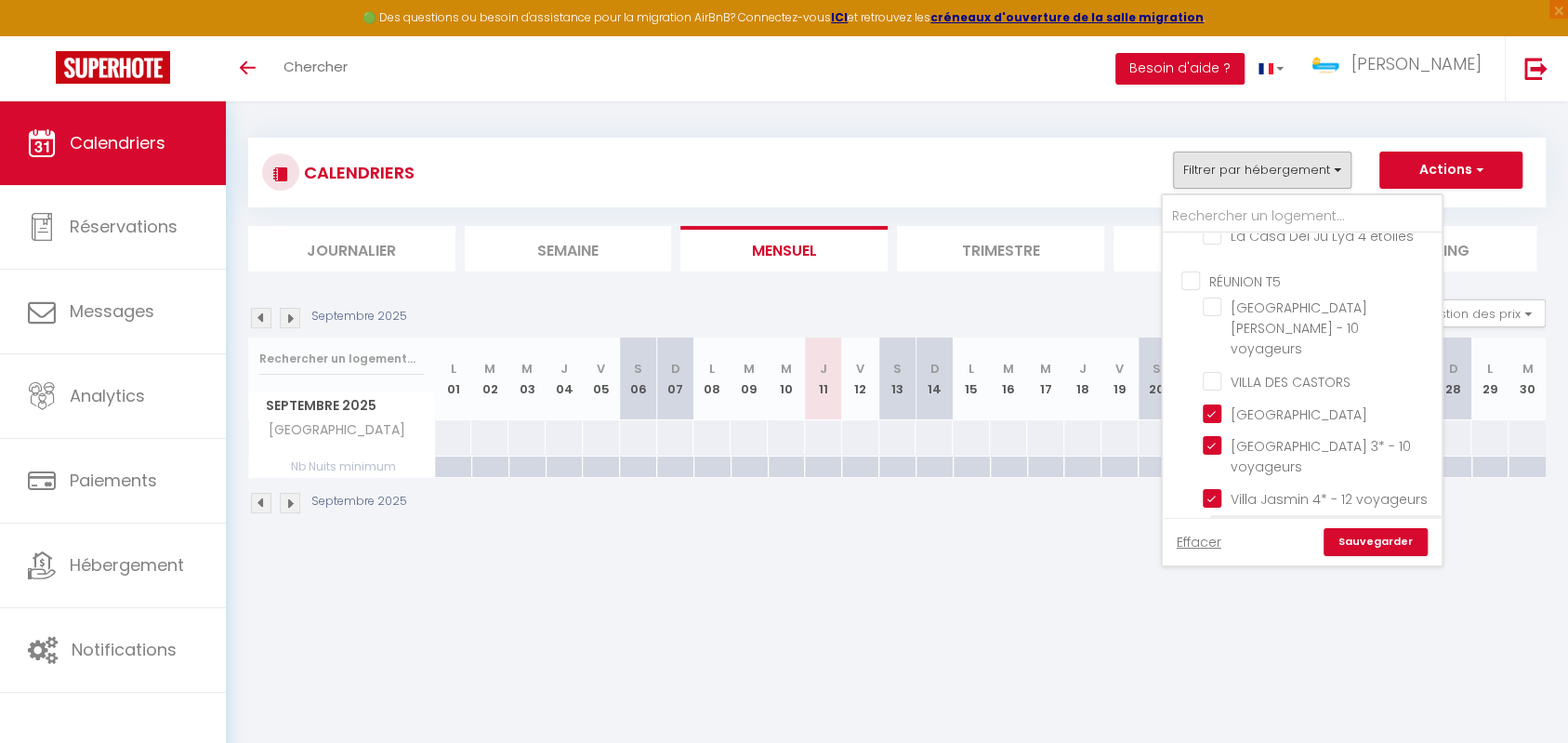
click at [1211, 521] on input "Villa Jasmin 4* & Bungalow - 16 voyageurs" at bounding box center [1319, 529] width 233 height 18
checkbox input "true"
checkbox input "false"
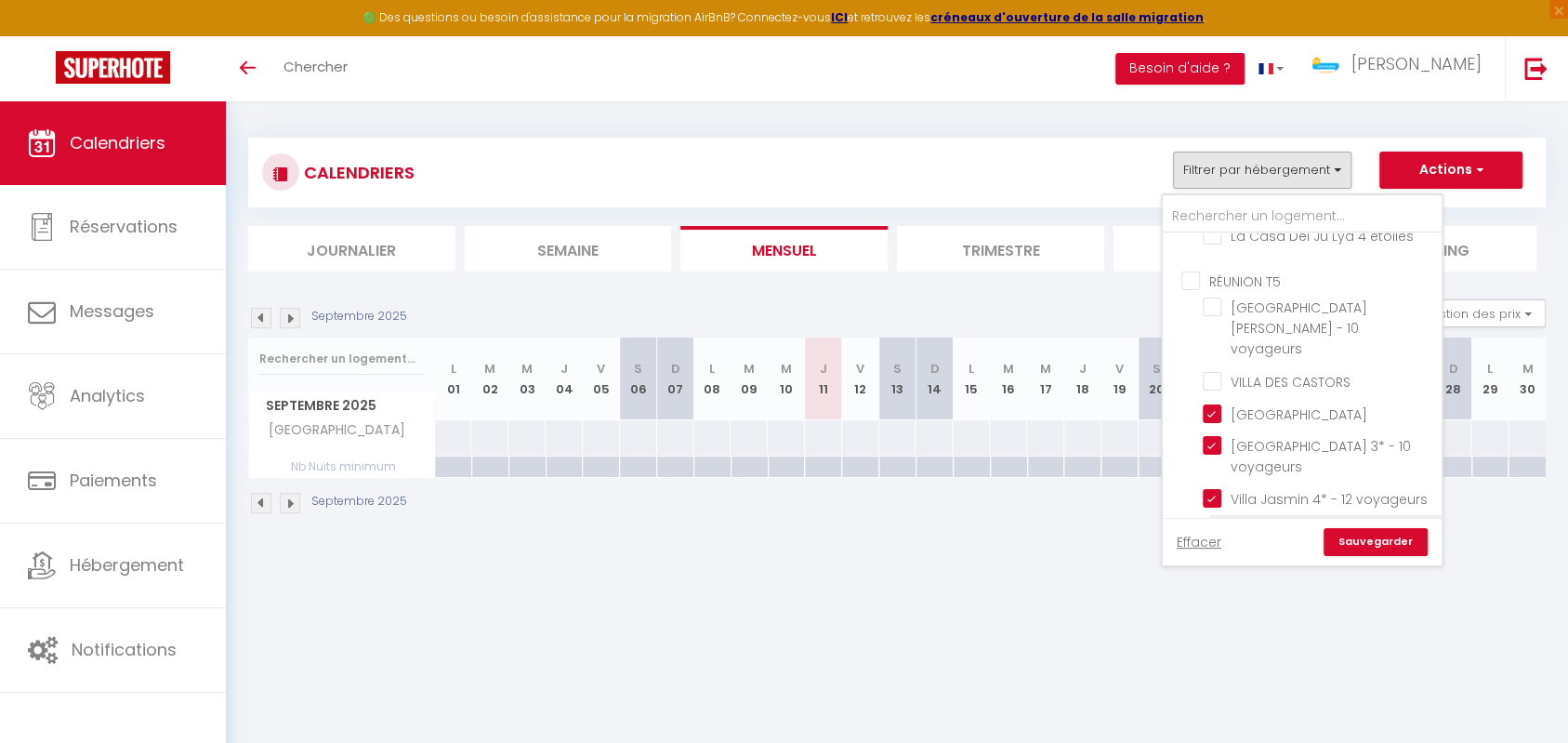
checkbox input "false"
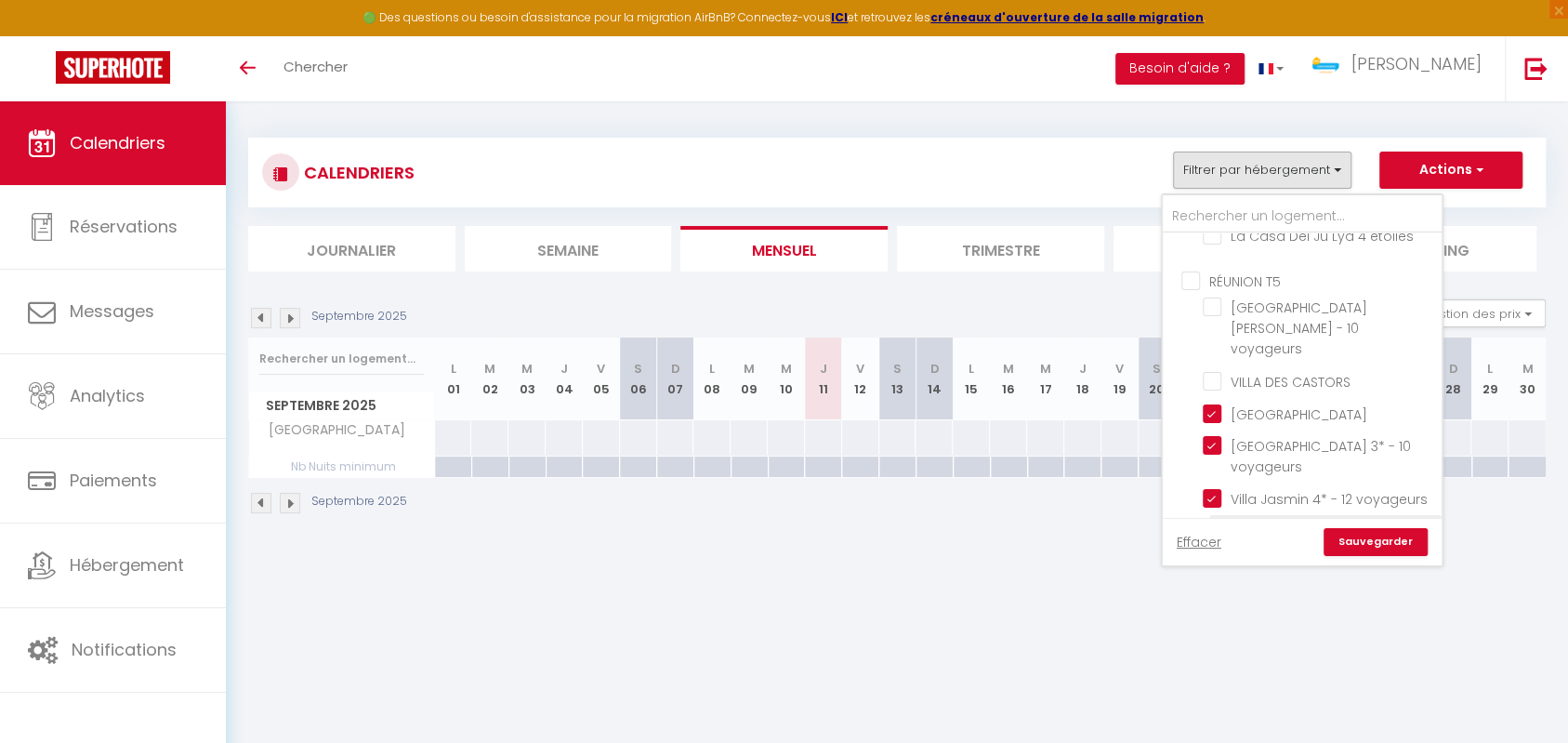
checkbox input "false"
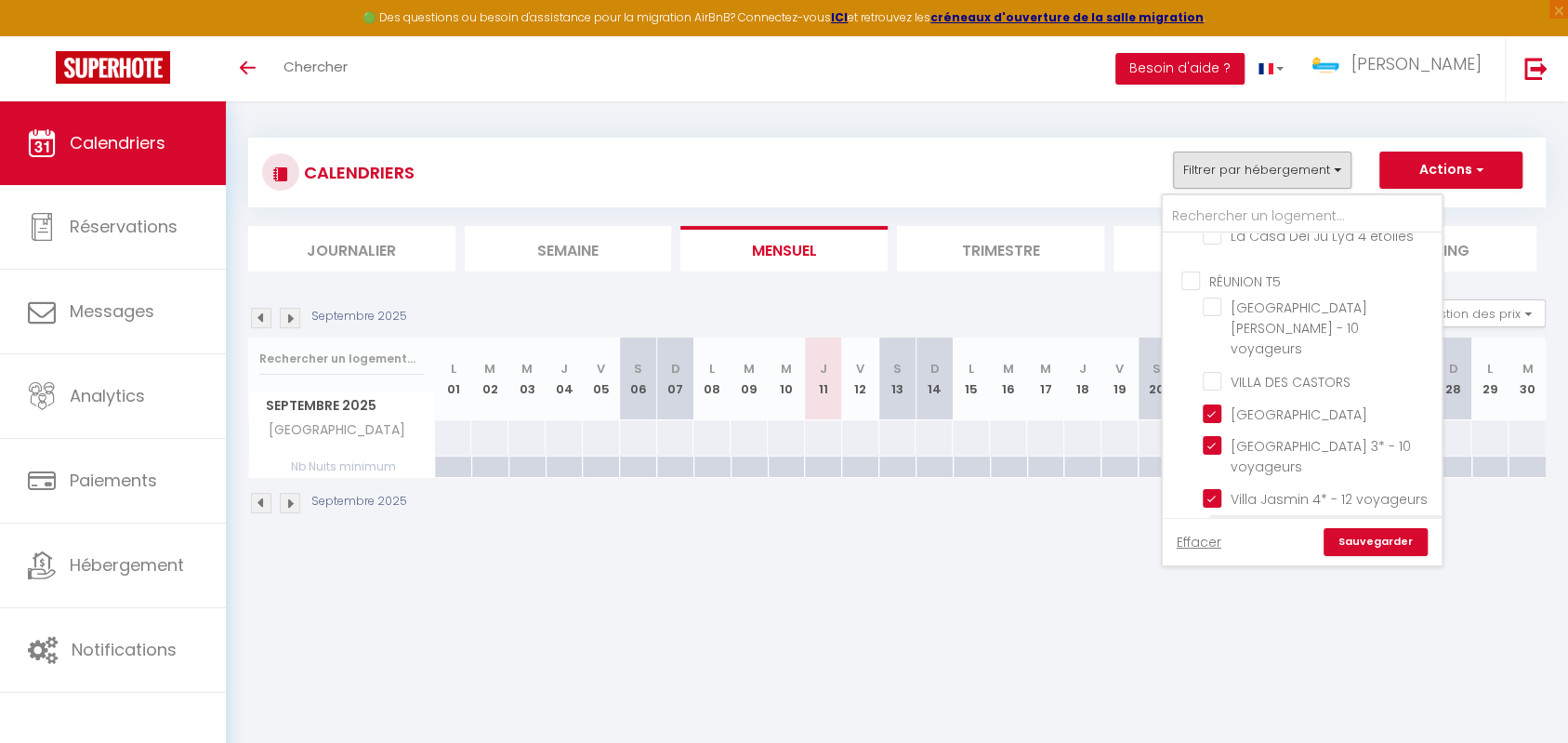
checkbox input "false"
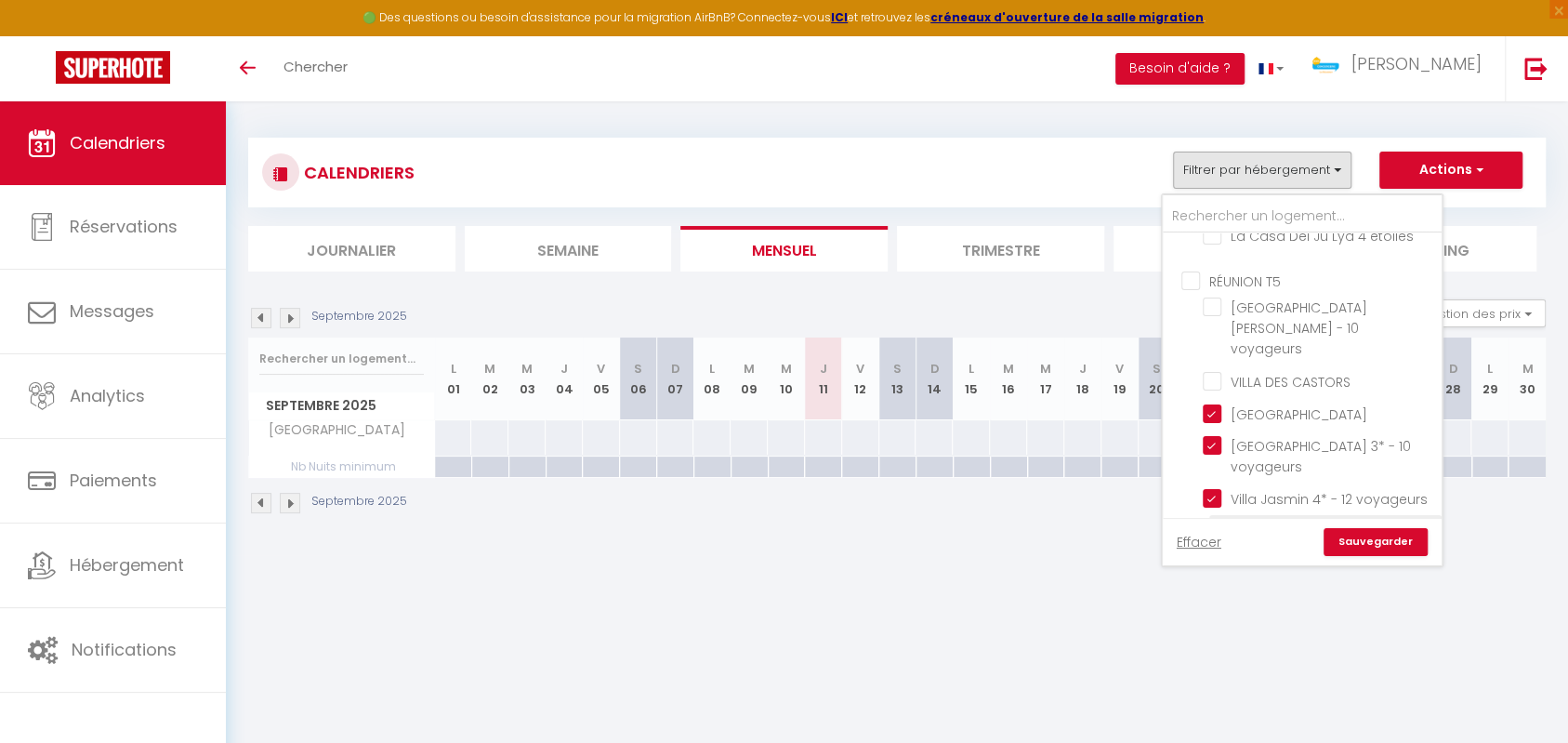
checkbox input "false"
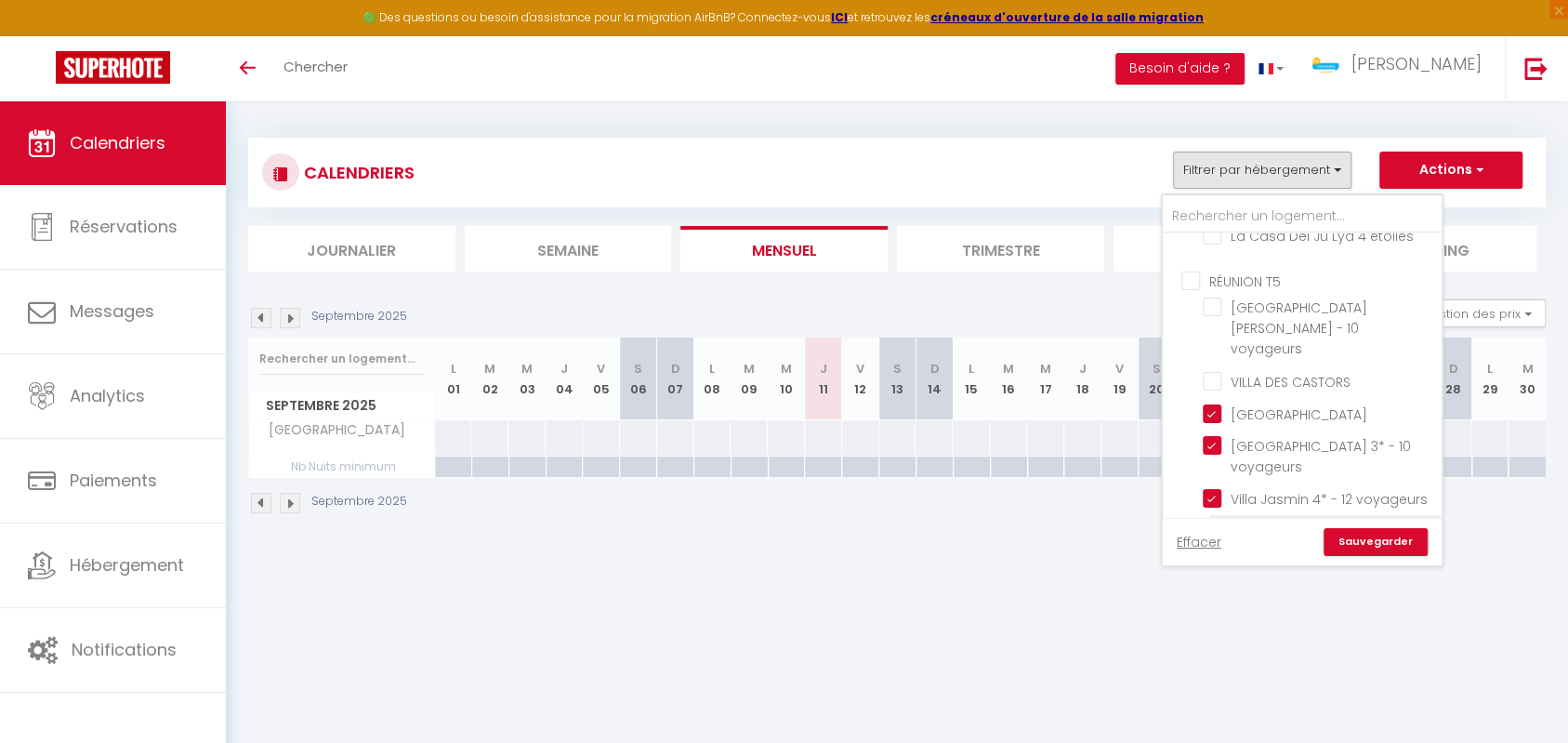
checkbox input "false"
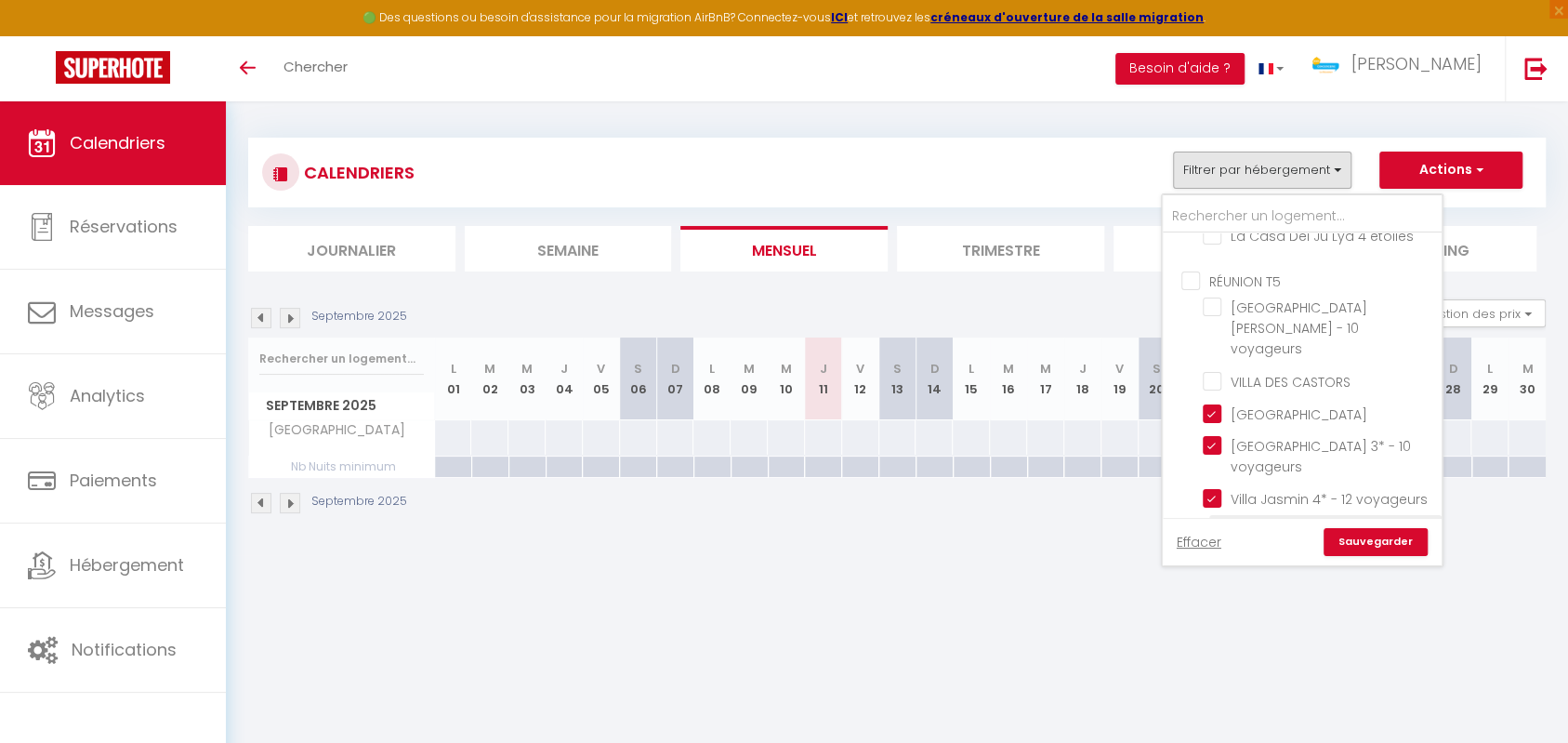
checkbox input "false"
click at [1387, 539] on link "Sauvegarder" at bounding box center [1376, 542] width 104 height 28
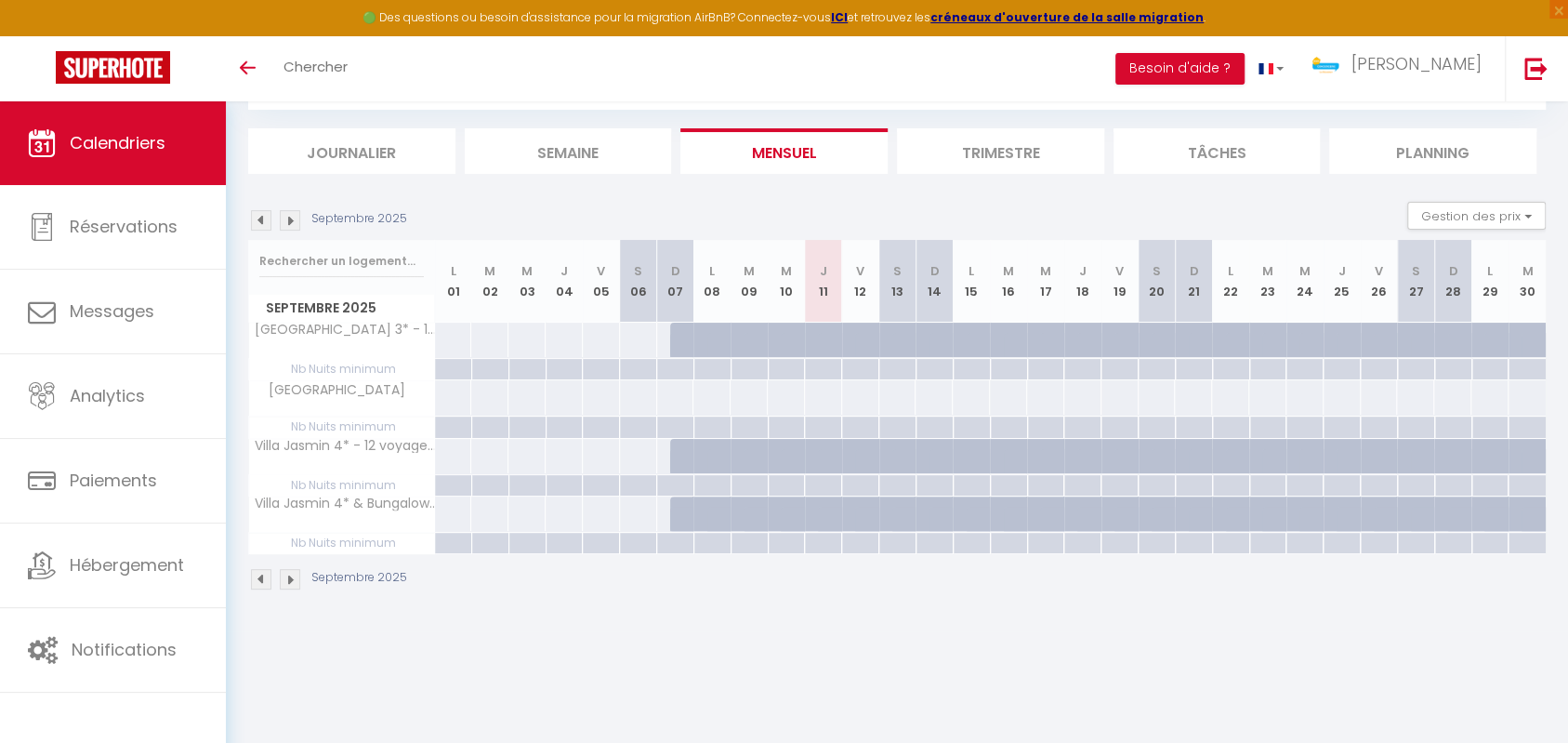
scroll to position [0, 0]
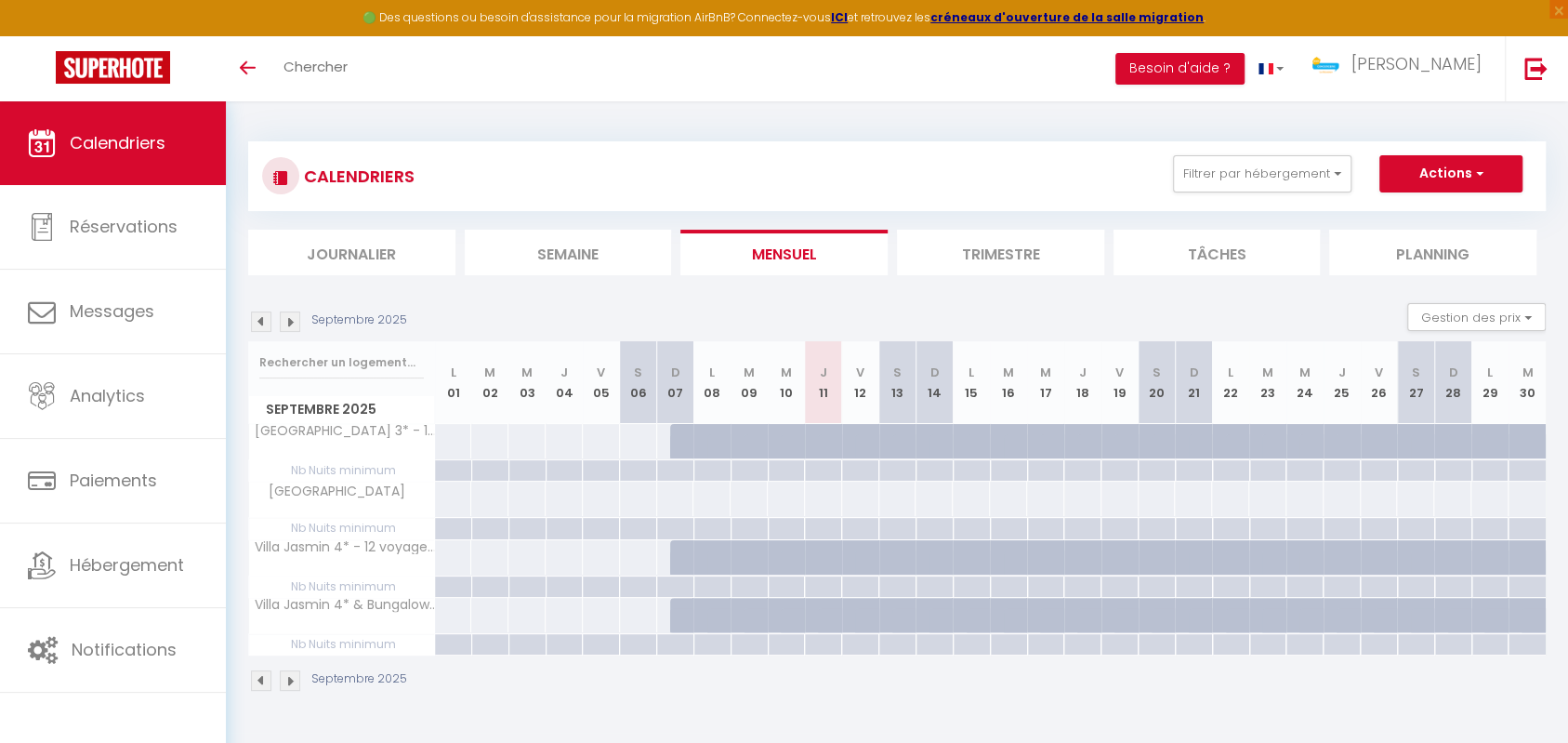
click at [284, 321] on img at bounding box center [290, 321] width 20 height 20
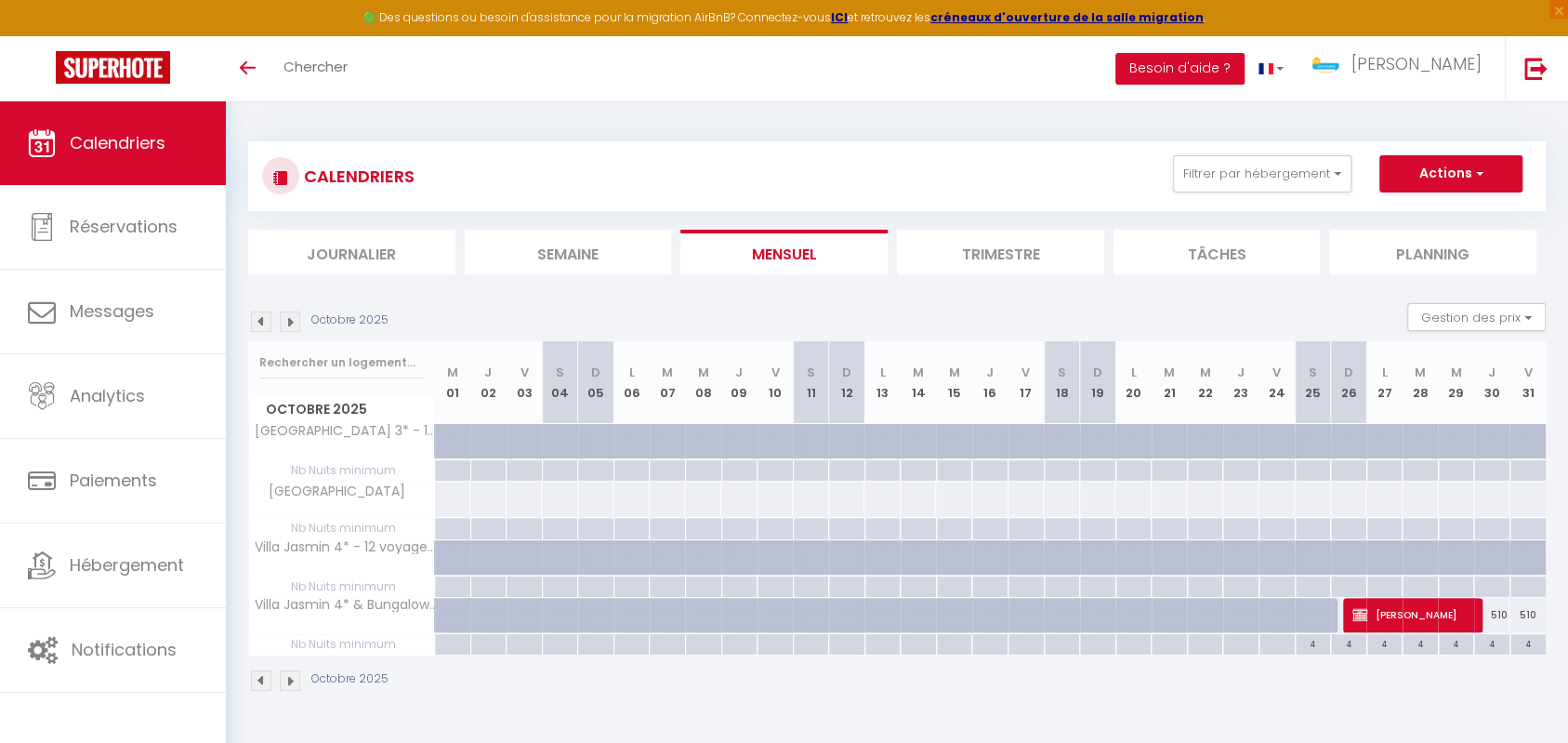
click at [284, 321] on img at bounding box center [290, 321] width 20 height 20
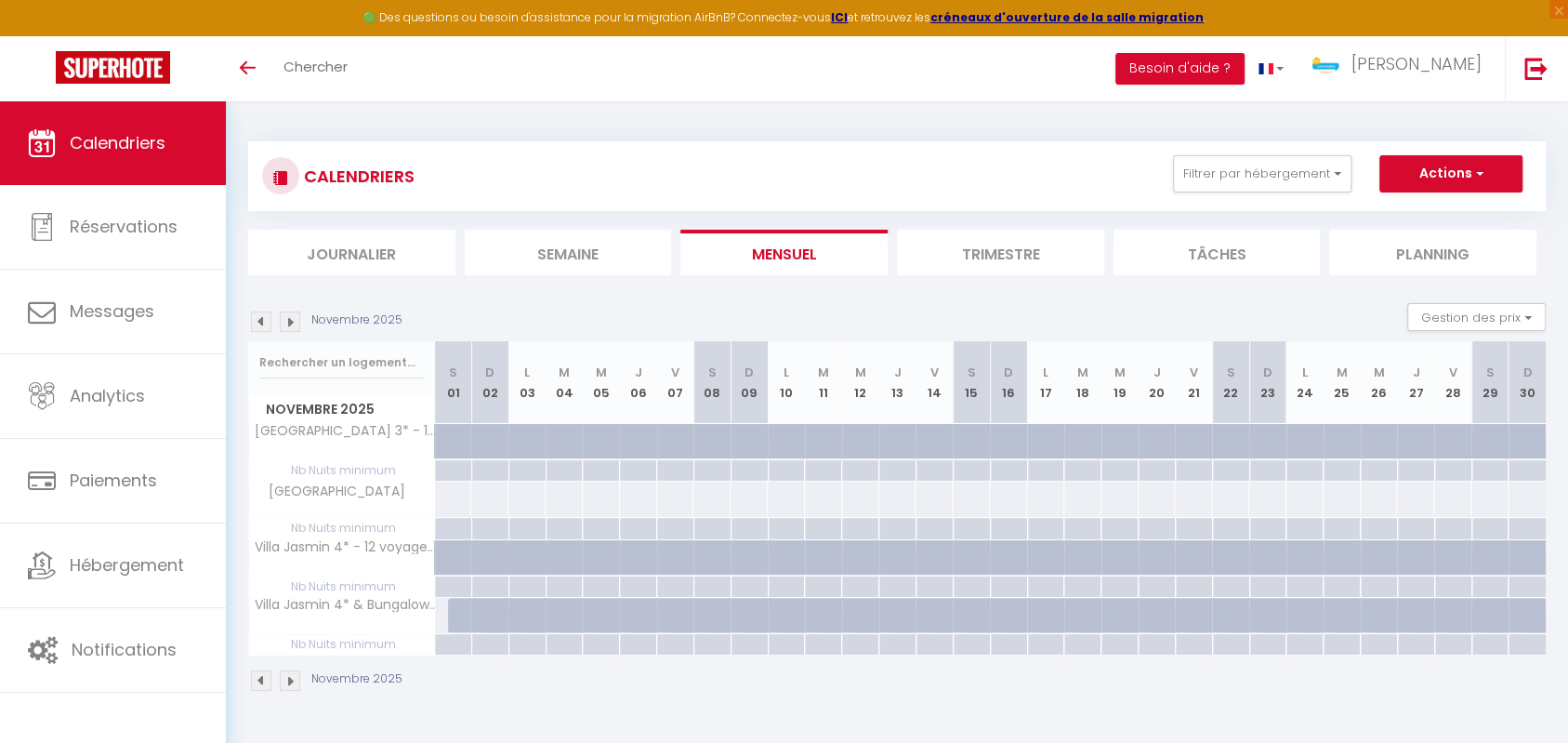
click at [259, 321] on img at bounding box center [261, 321] width 20 height 20
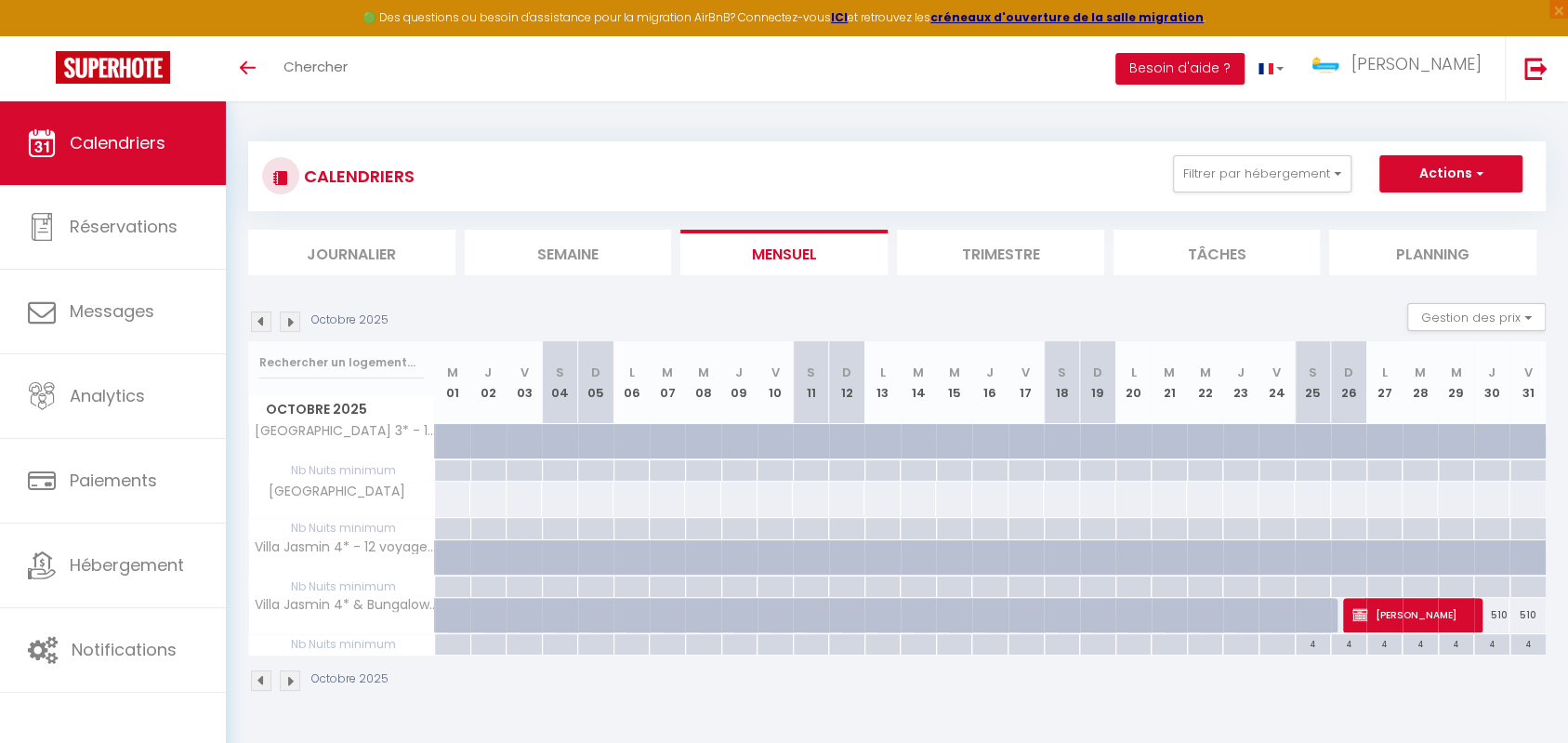
click at [292, 321] on img at bounding box center [290, 321] width 20 height 20
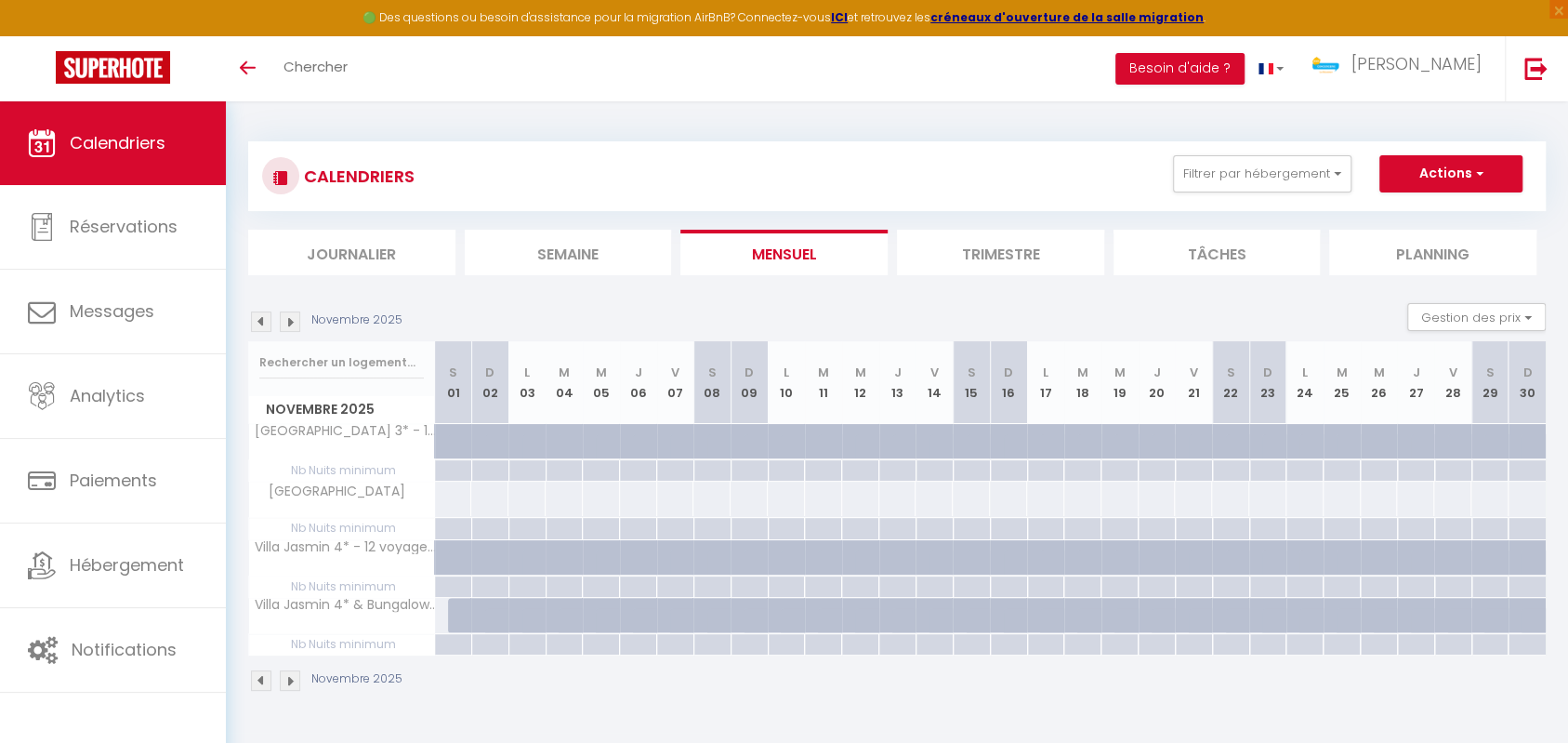
click at [290, 321] on img at bounding box center [290, 321] width 20 height 20
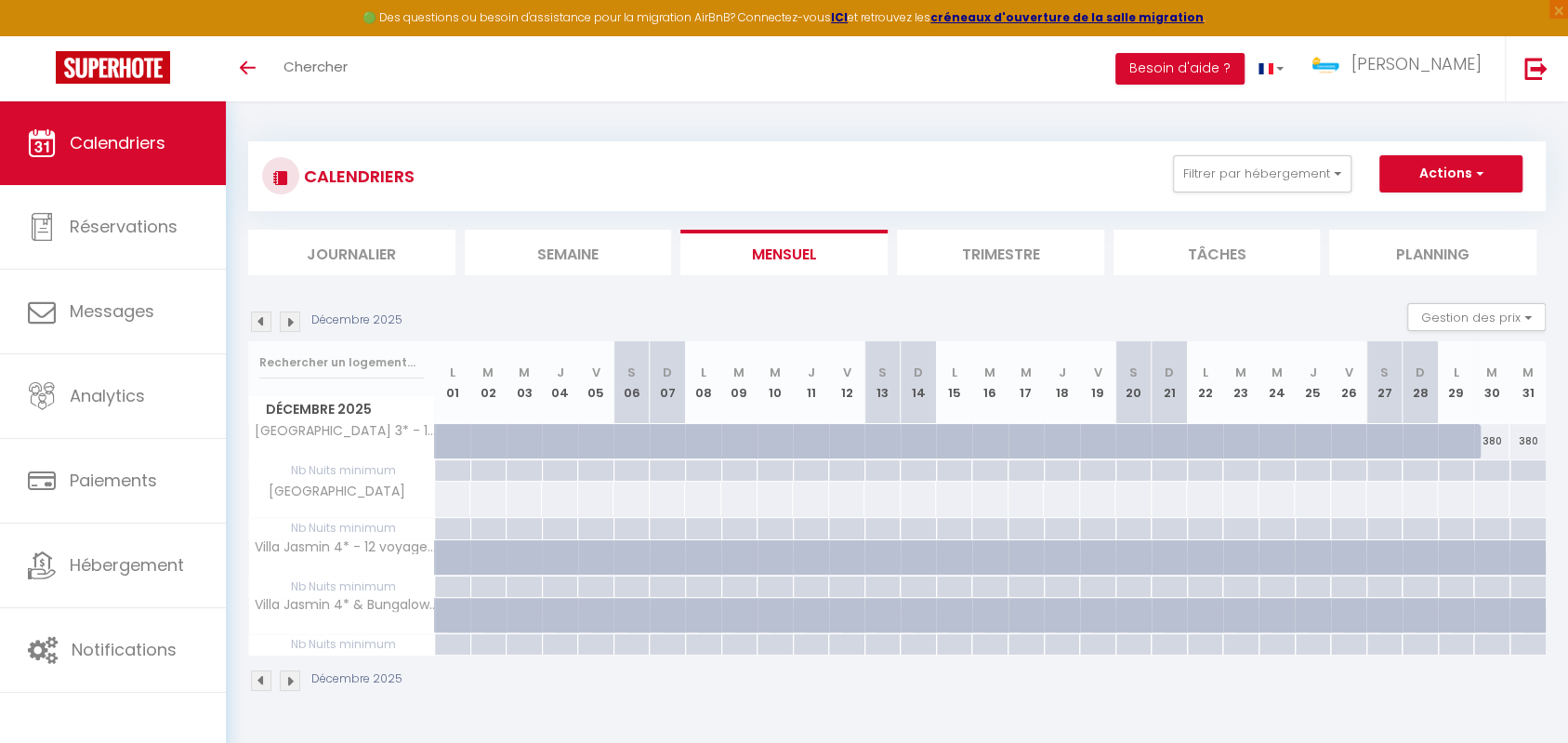
click at [290, 321] on img at bounding box center [290, 321] width 20 height 20
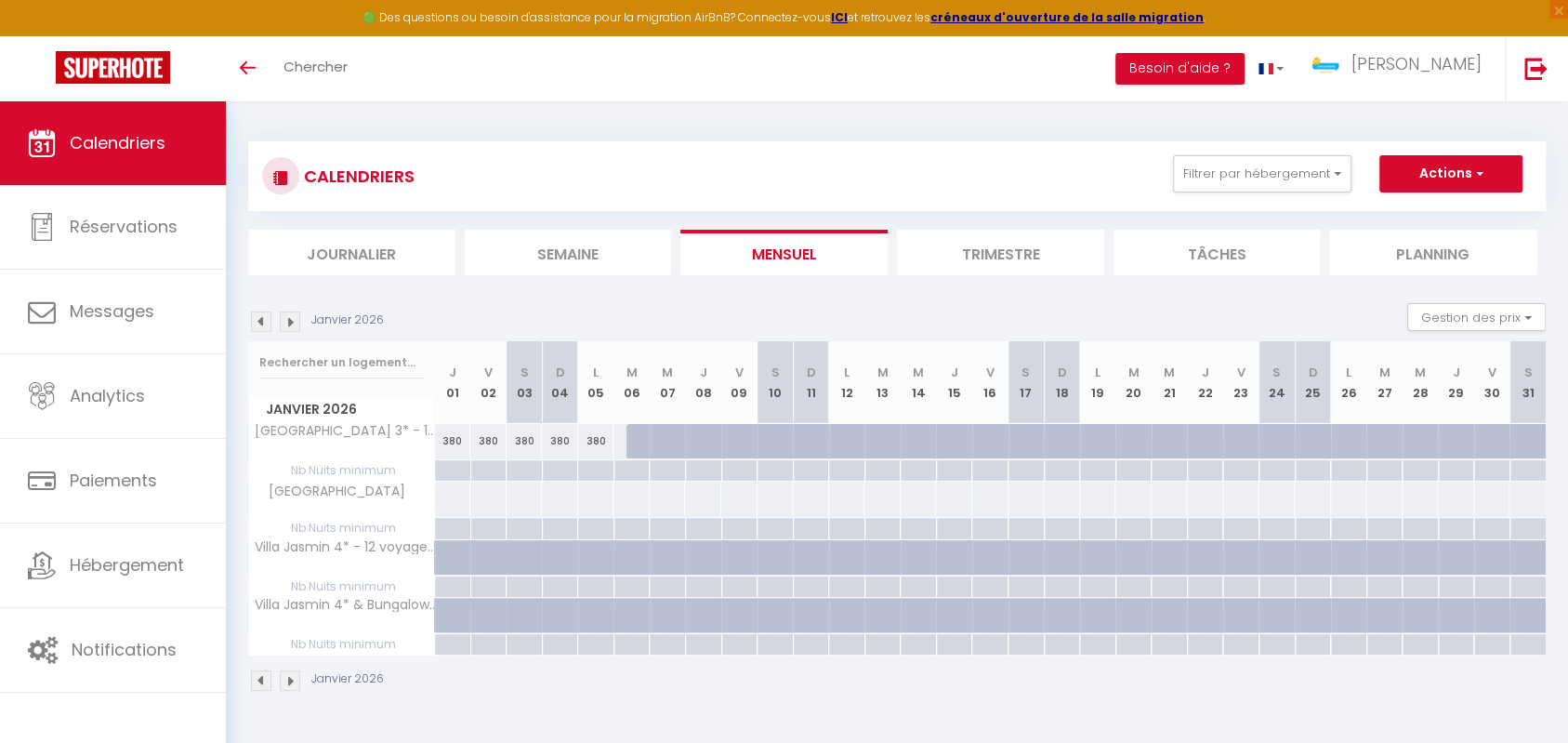
click at [261, 320] on img at bounding box center [261, 321] width 20 height 20
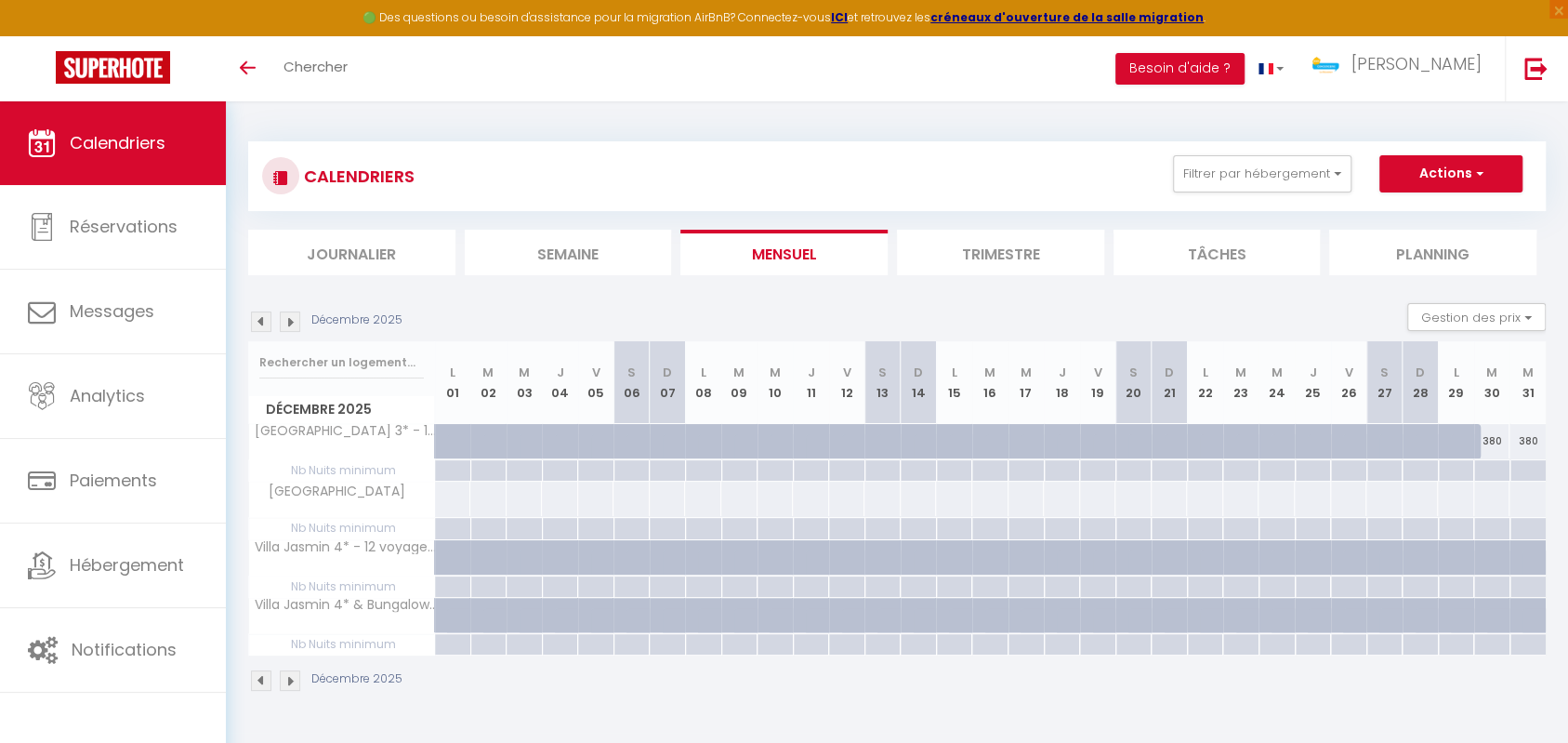
click at [261, 320] on img at bounding box center [261, 321] width 20 height 20
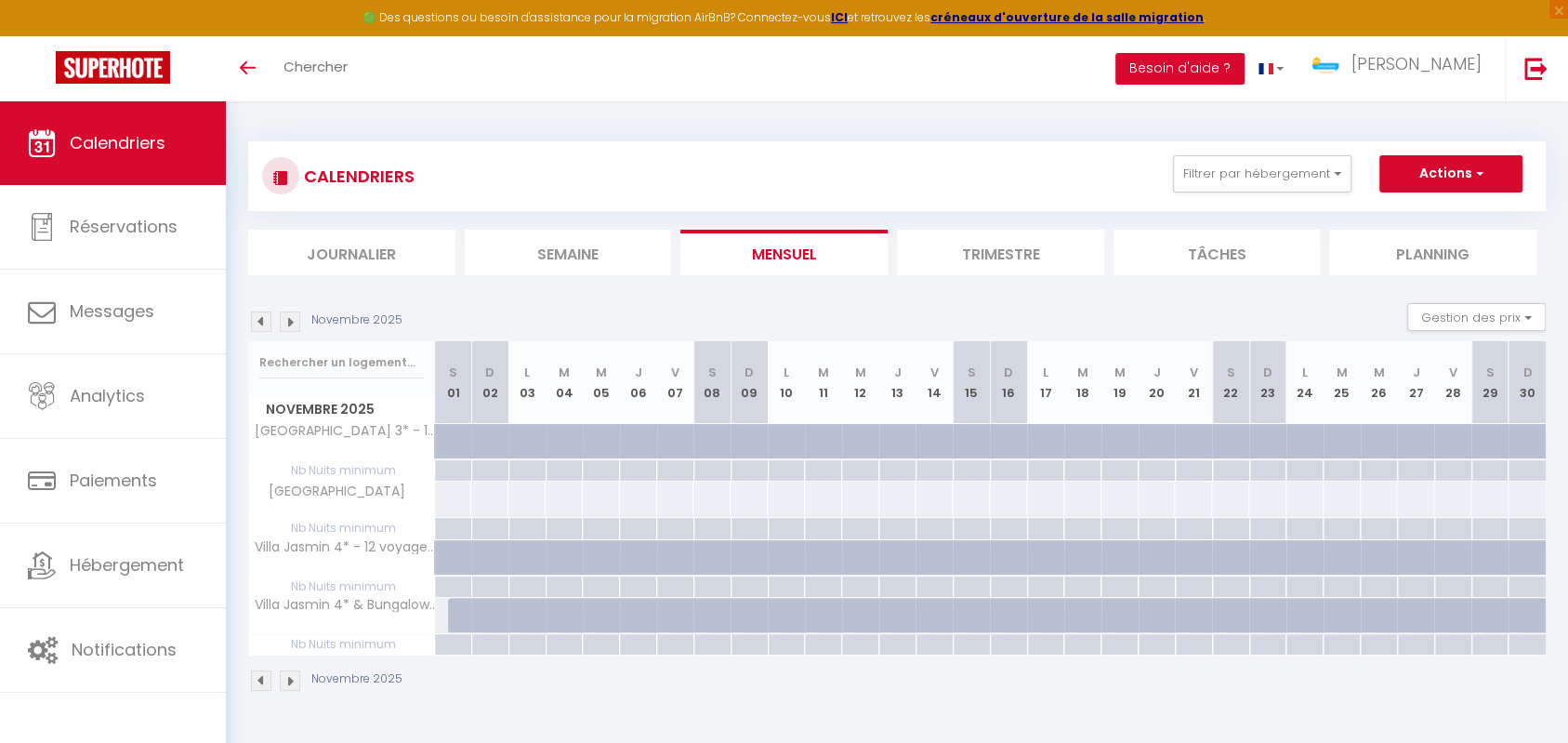
click at [261, 320] on img at bounding box center [261, 321] width 20 height 20
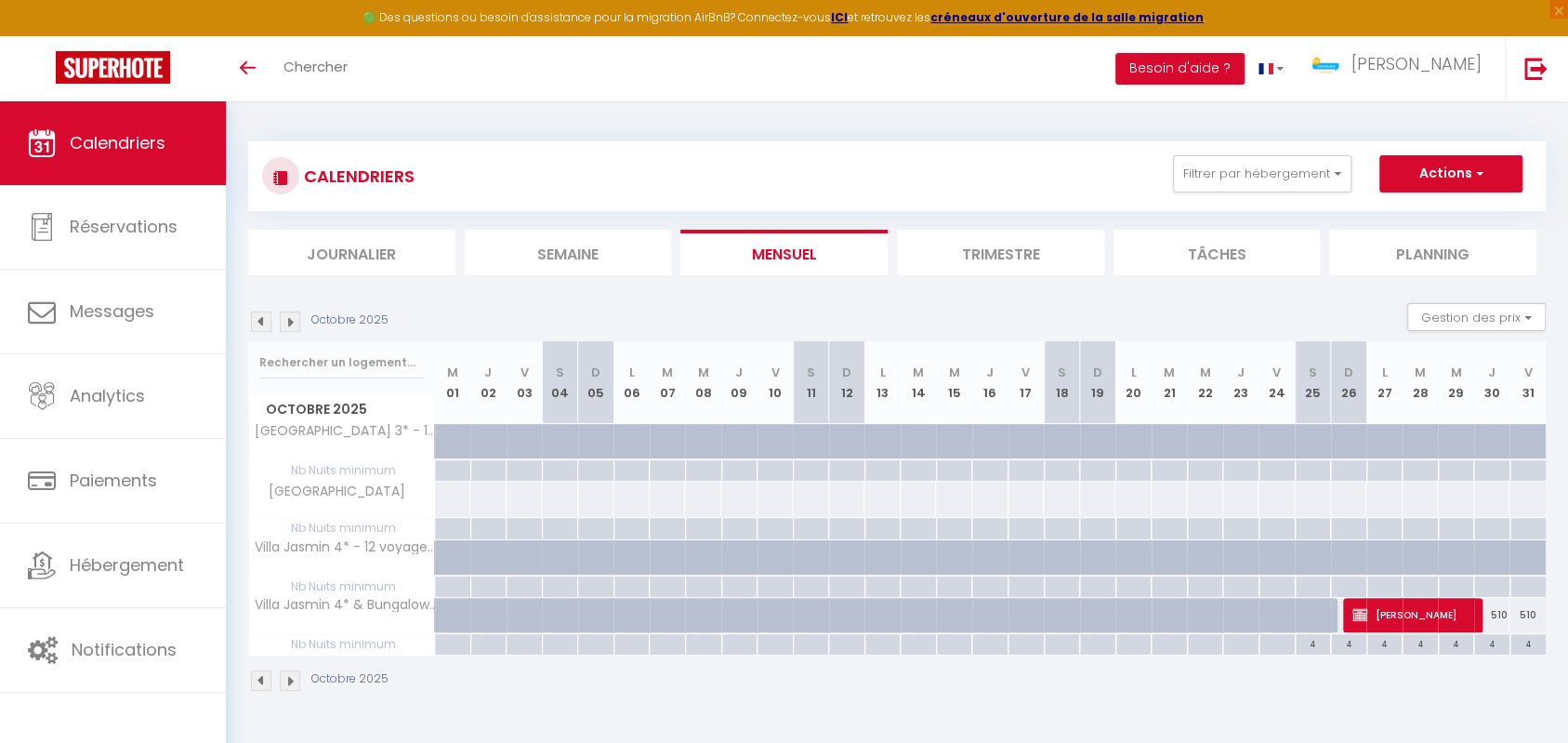
click at [261, 320] on img at bounding box center [261, 321] width 20 height 20
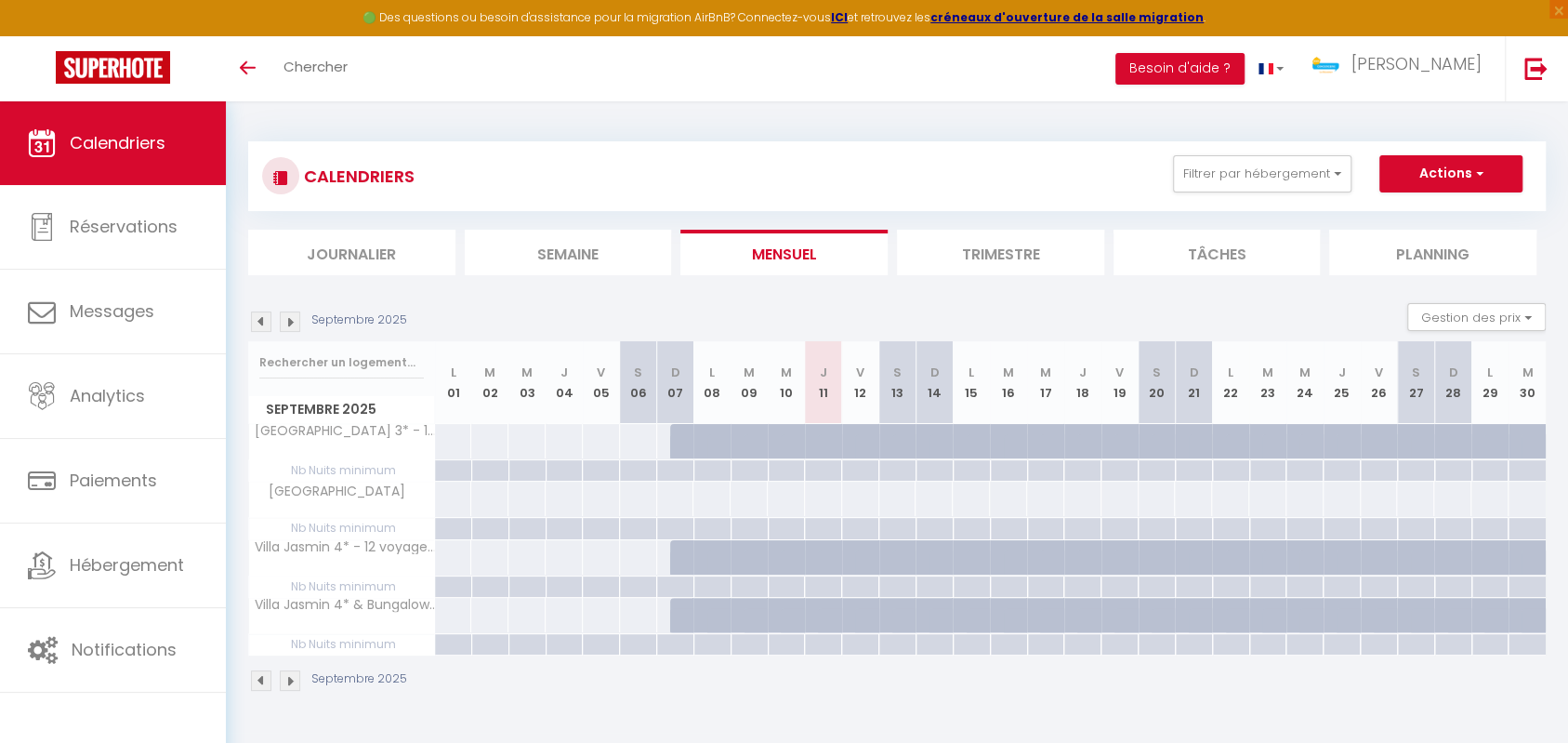
click at [825, 439] on div at bounding box center [836, 451] width 38 height 36
type input "Jeu 11 Septembre 2025"
type input "Ven 12 Septembre 2025"
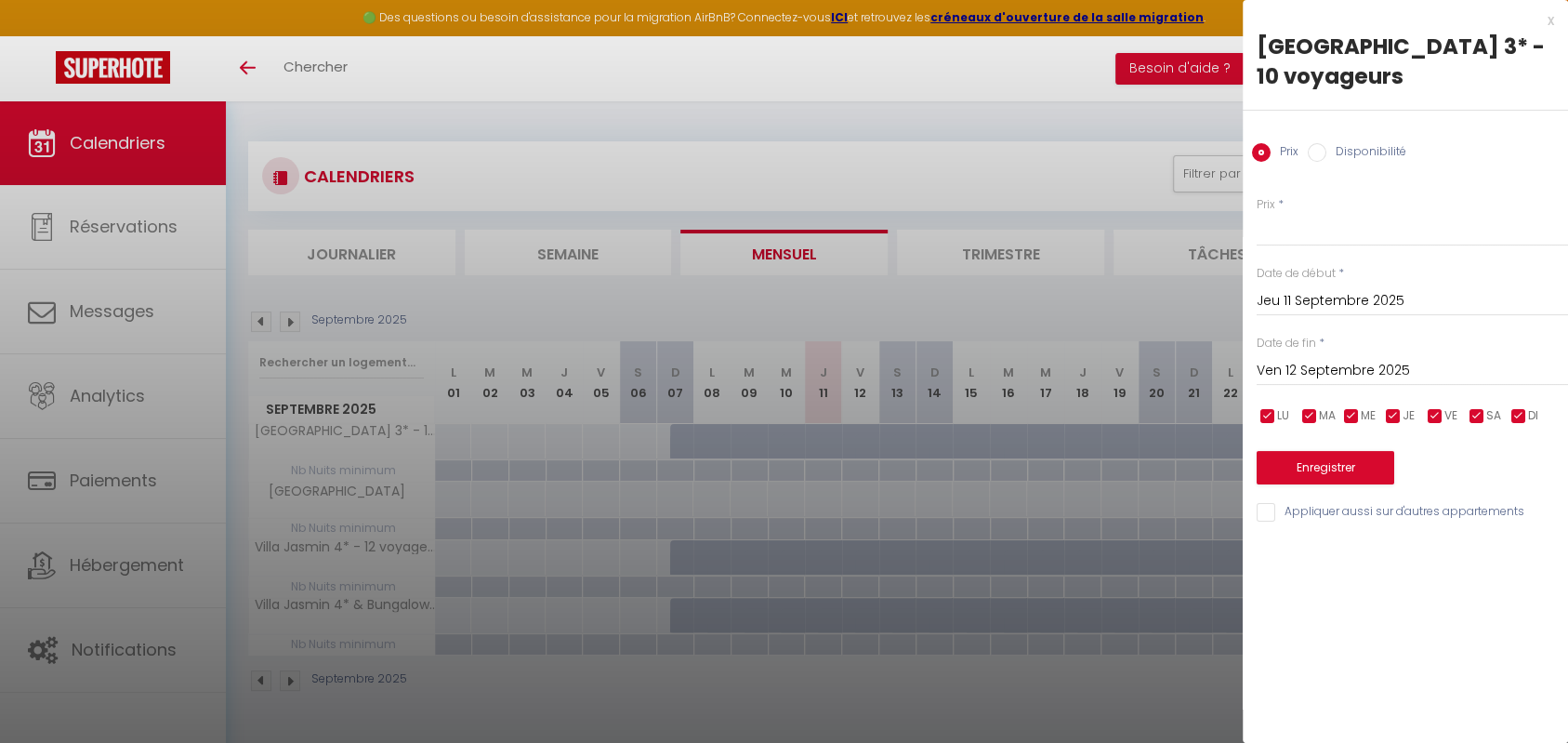
click at [836, 305] on div at bounding box center [784, 372] width 1568 height 743
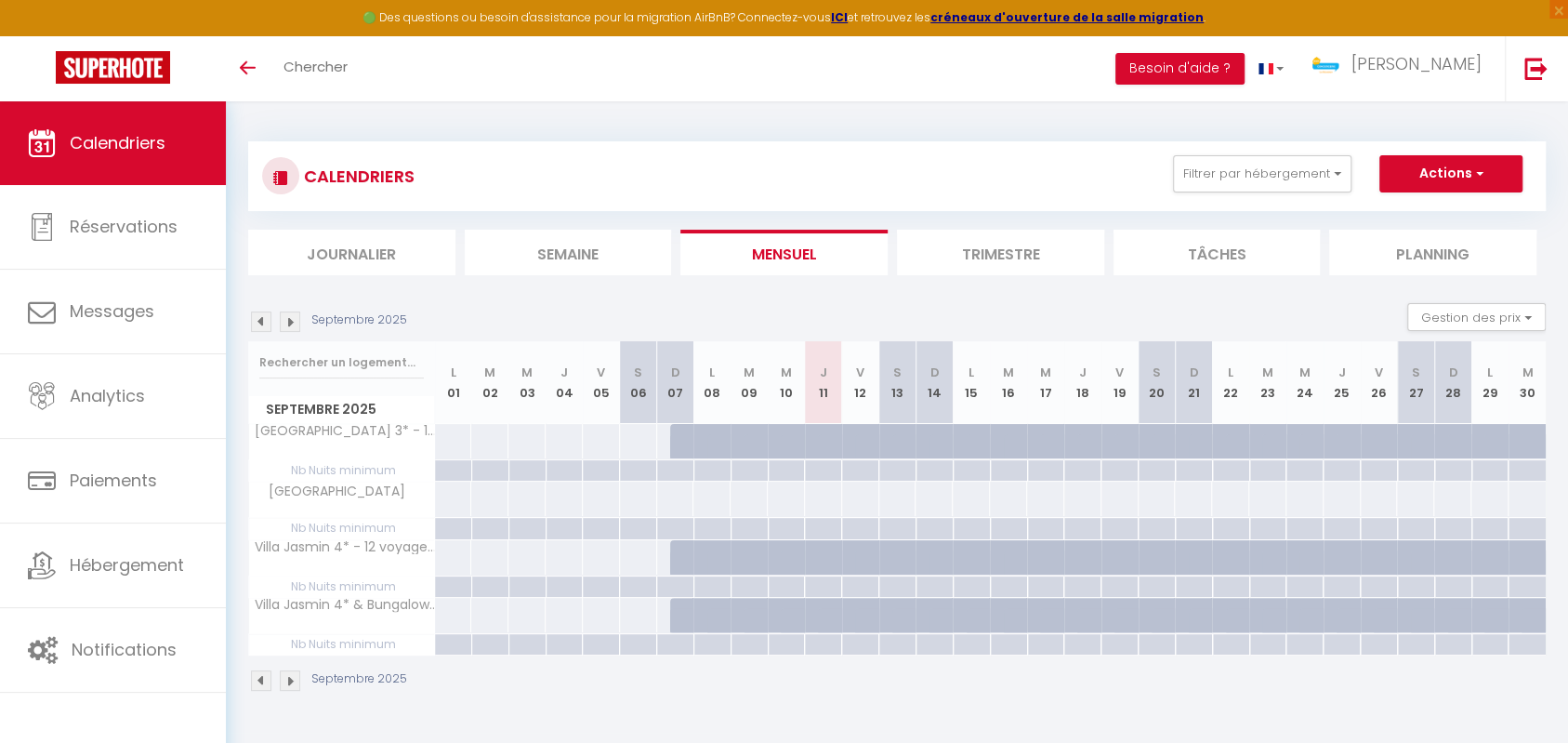
click at [894, 297] on section "Septembre 2025 Gestion des prix Nb Nuits minimum Règles Disponibilité Septembre…" at bounding box center [897, 498] width 1298 height 425
